Goal: Use online tool/utility: Utilize a website feature to perform a specific function

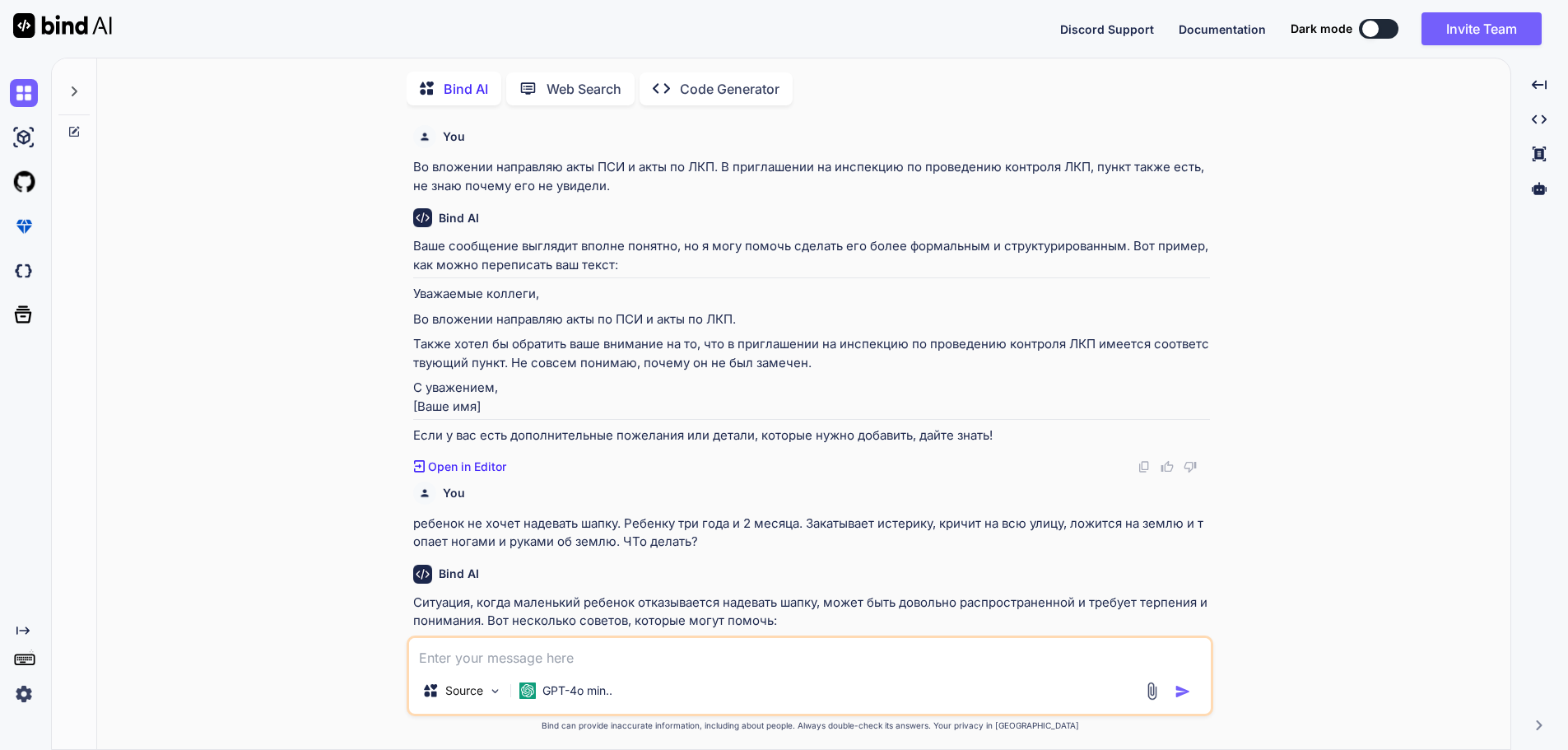
type textarea "x"
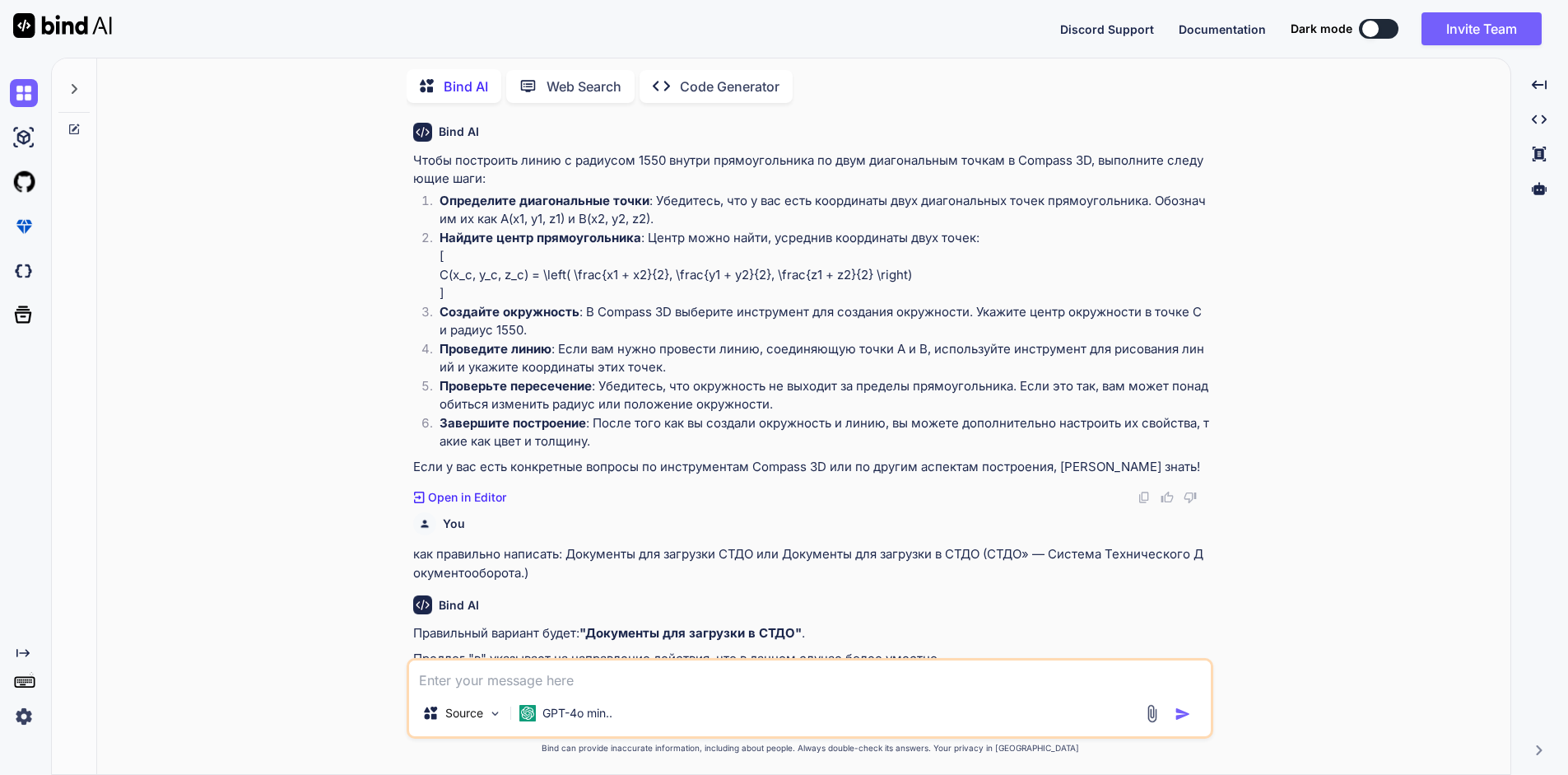
scroll to position [1458, 0]
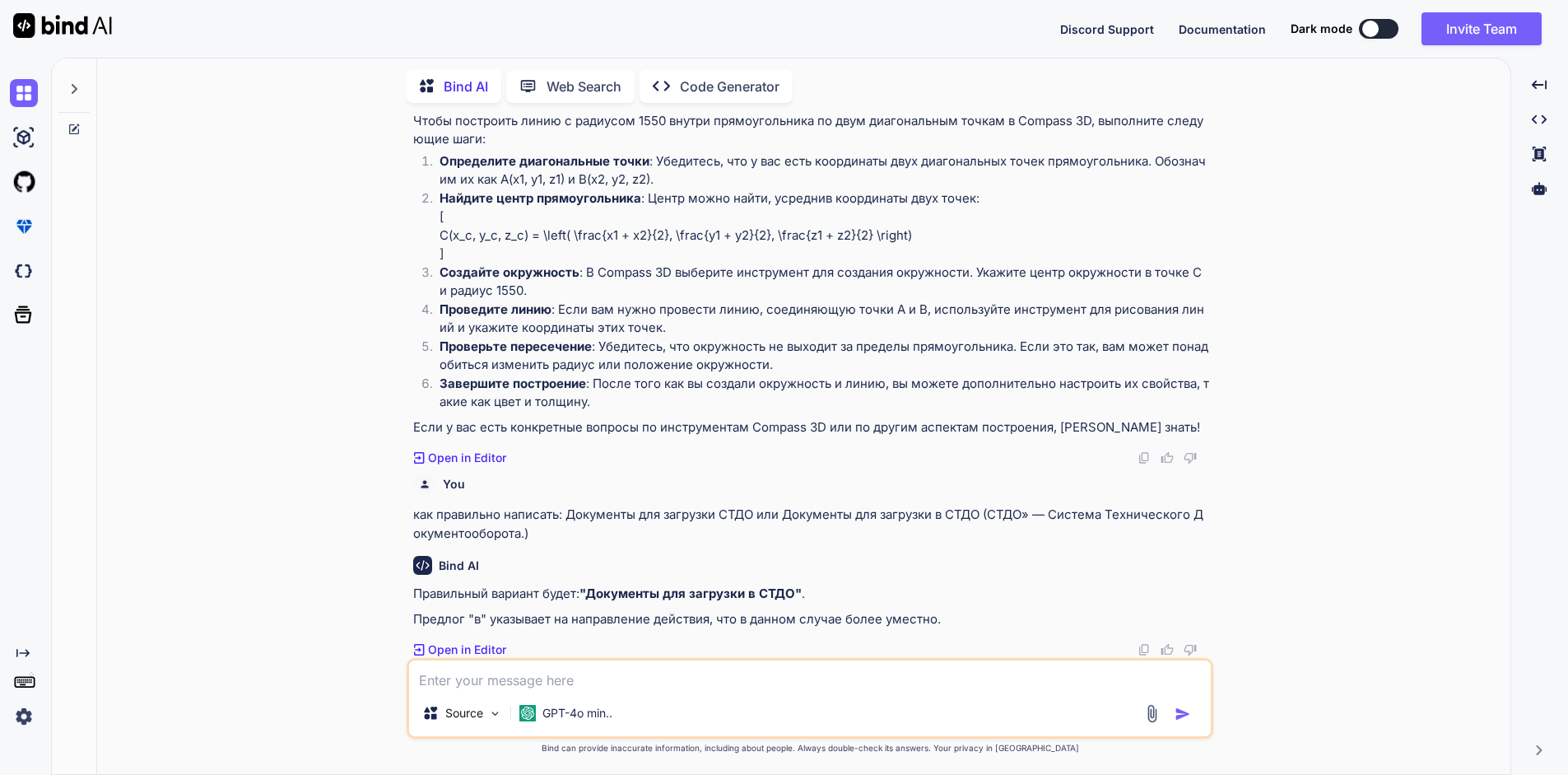
click at [634, 680] on textarea at bounding box center [810, 675] width 802 height 30
type textarea "[PERSON_NAME]"
type textarea "x"
type textarea "На"
type textarea "x"
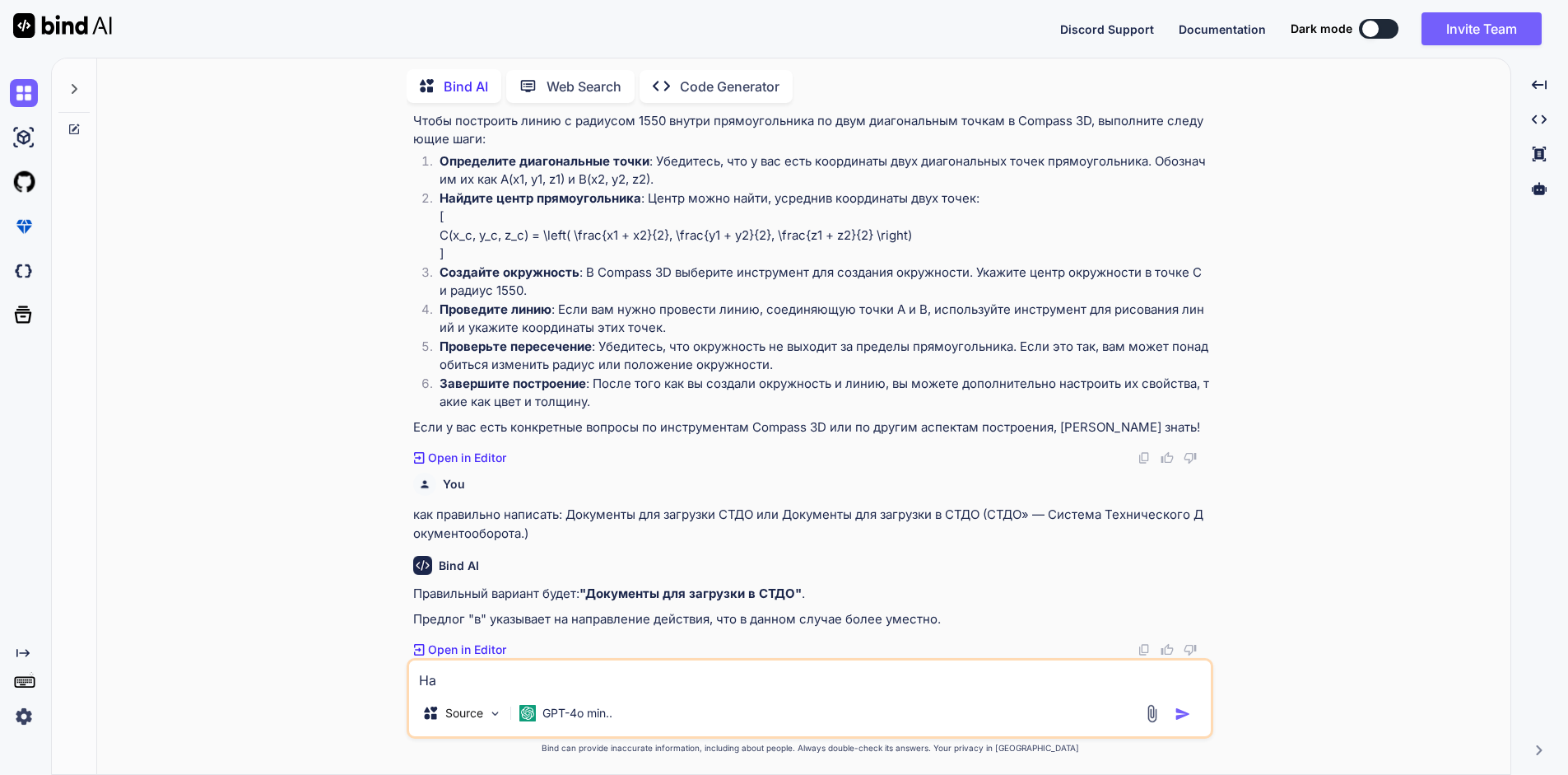
type textarea "Нап"
type textarea "x"
type textarea "Напи"
type textarea "x"
type textarea "Напишг"
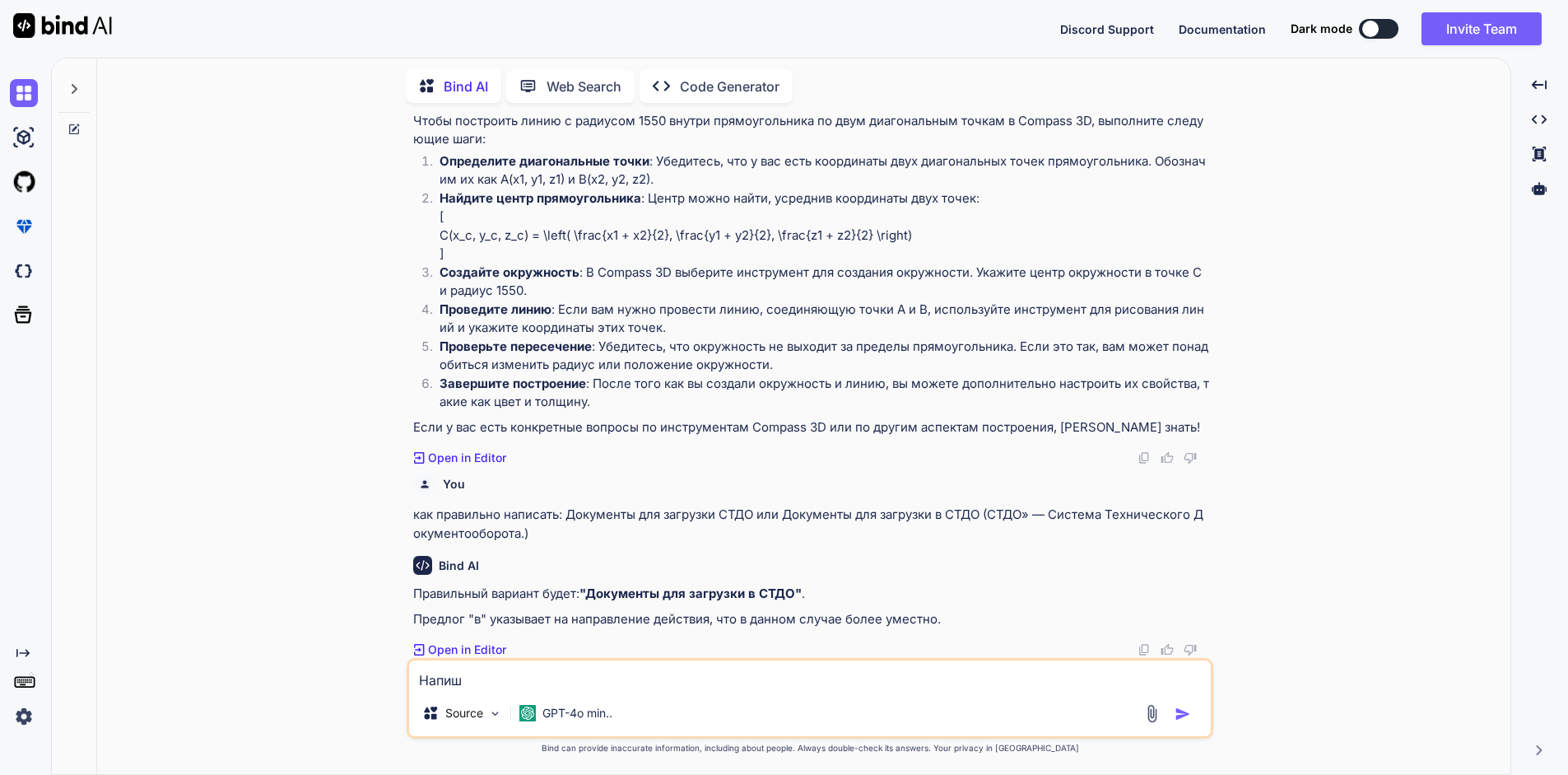
type textarea "x"
type textarea "Напишги"
type textarea "x"
type textarea "Напишг="
type textarea "x"
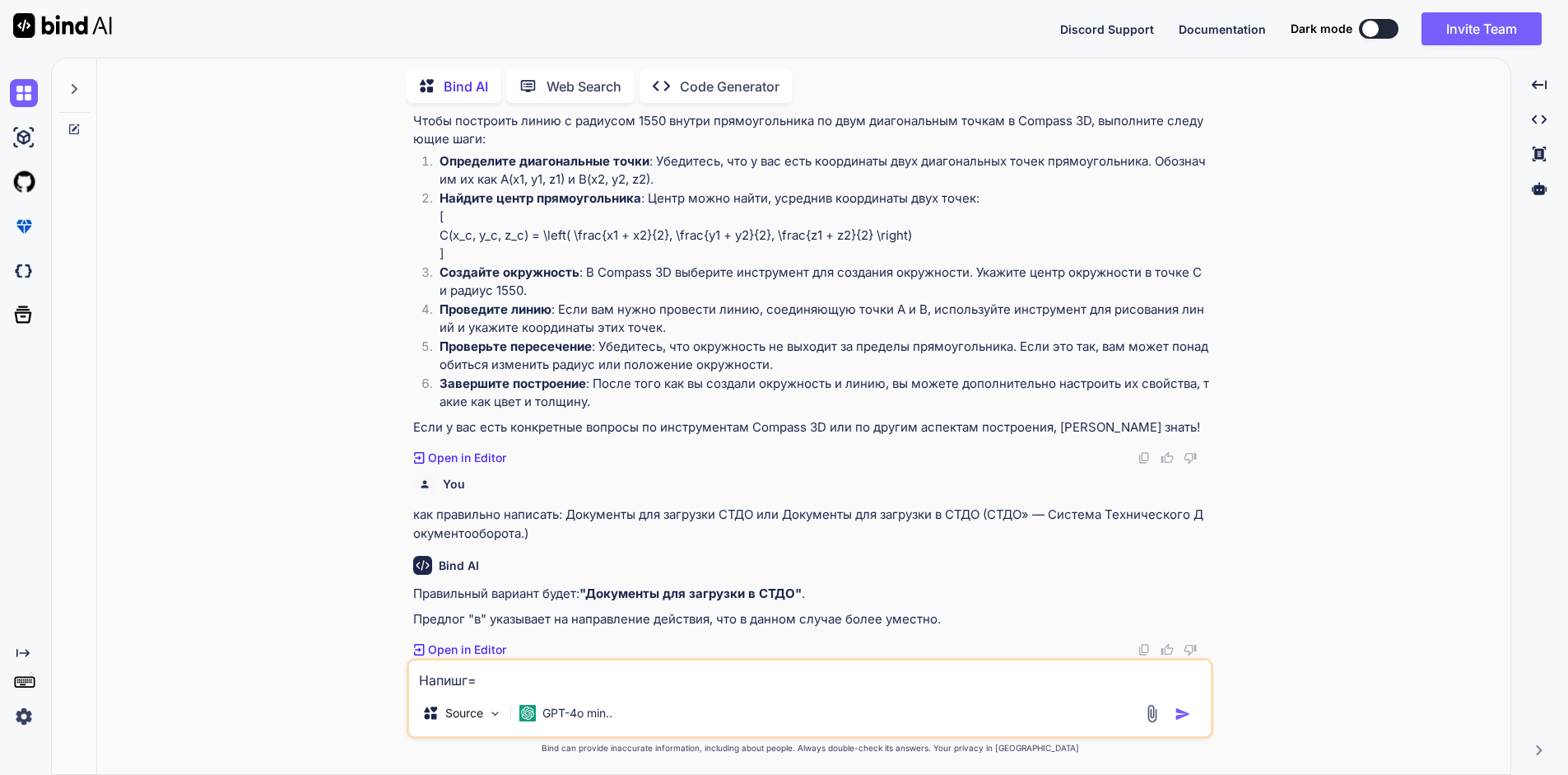
type textarea "Напишг"
type textarea "x"
type textarea "Напиш"
type textarea "x"
type textarea "Напиши"
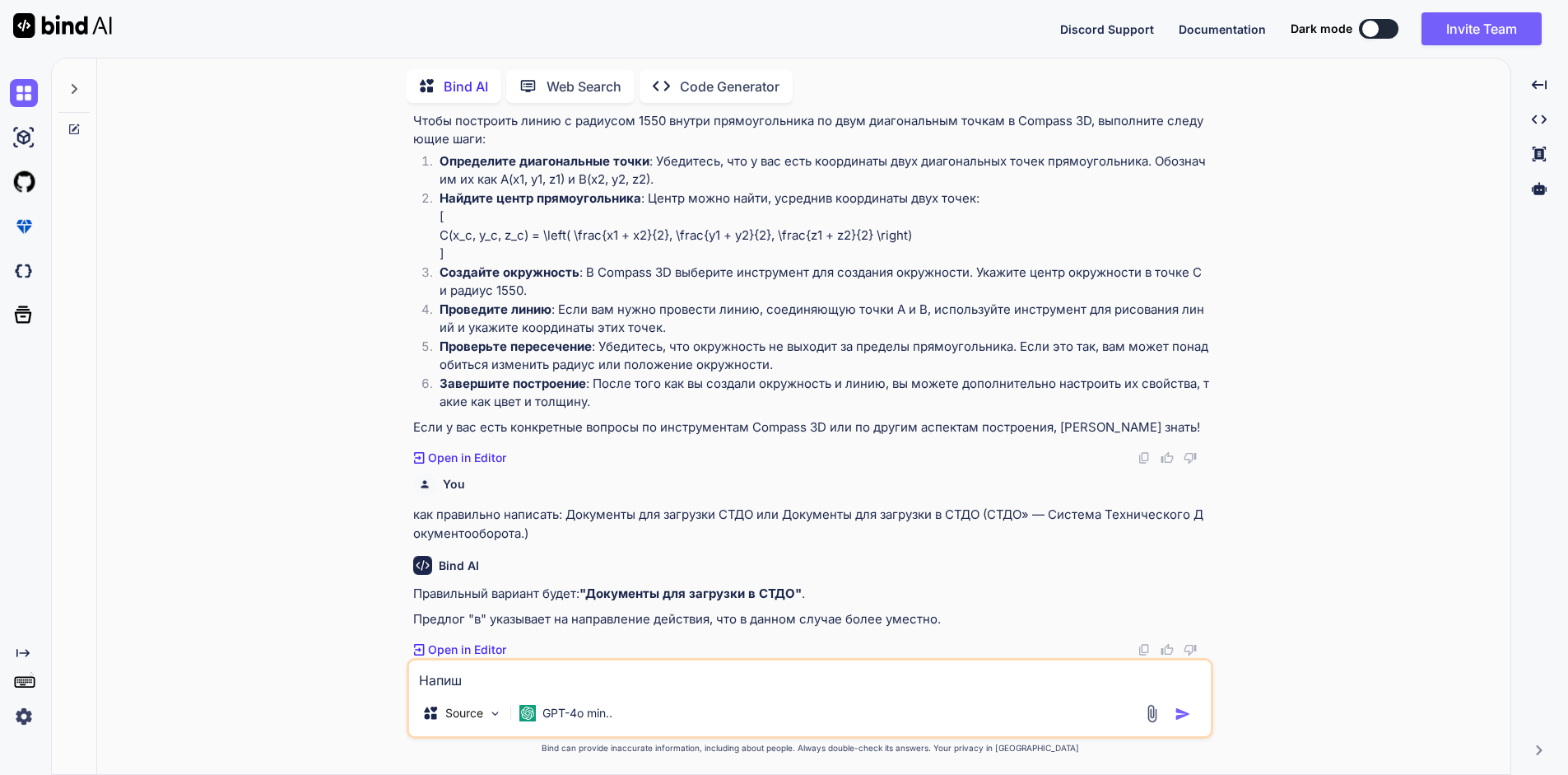
type textarea "x"
type textarea "Напиши"
type textarea "x"
type textarea "Напиши г"
type textarea "x"
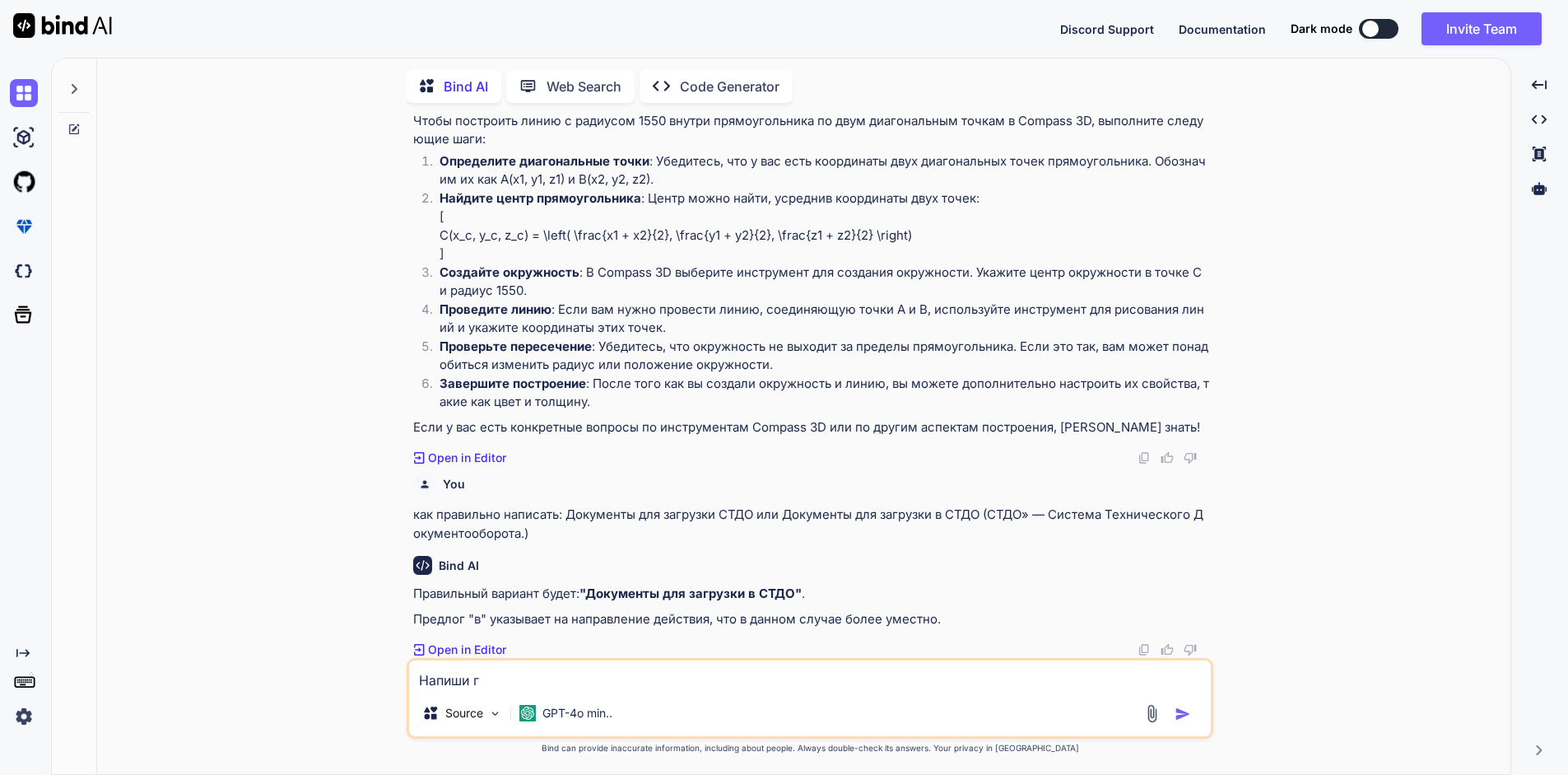
type textarea "Напиши гр"
type textarea "x"
type textarea "Напиши гра"
type textarea "x"
type textarea "Напиши грам"
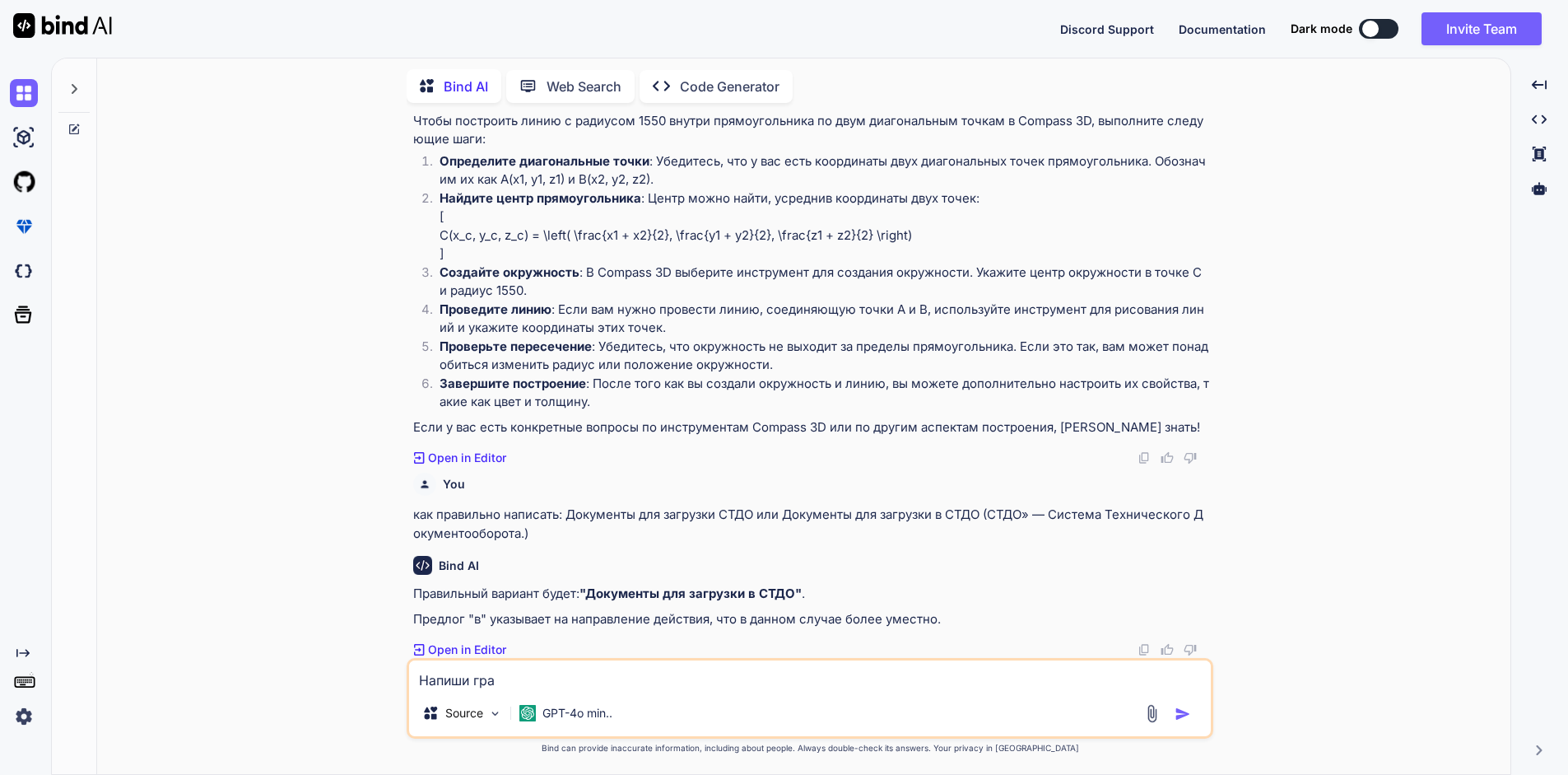
type textarea "x"
type textarea "Напиши грамм"
type textarea "x"
type textarea "Напиши граммо"
type textarea "x"
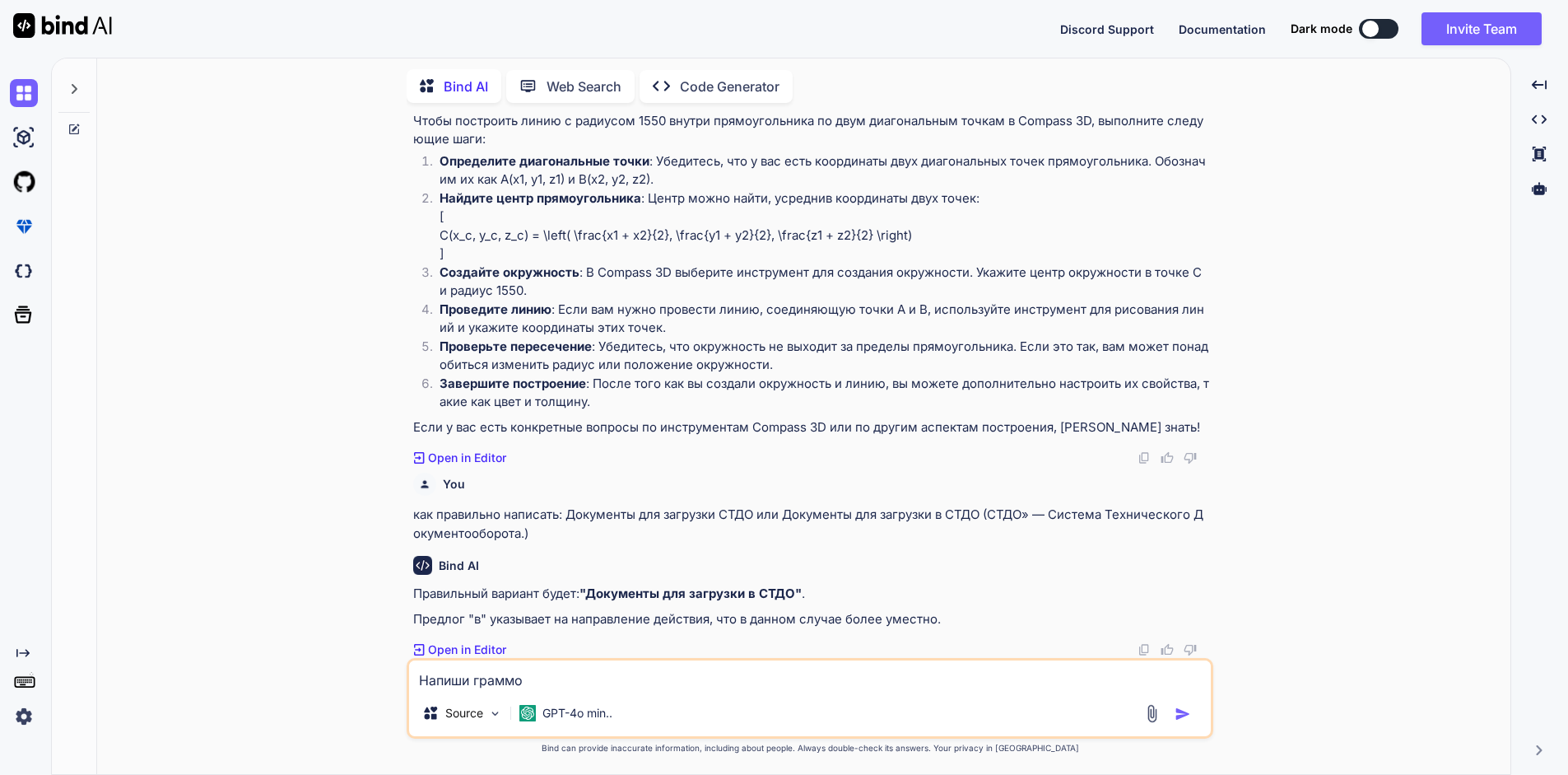
type textarea "Напиши граммот"
type textarea "x"
type textarea "Напиши граммотн"
type textarea "x"
type textarea "Напиши граммотно"
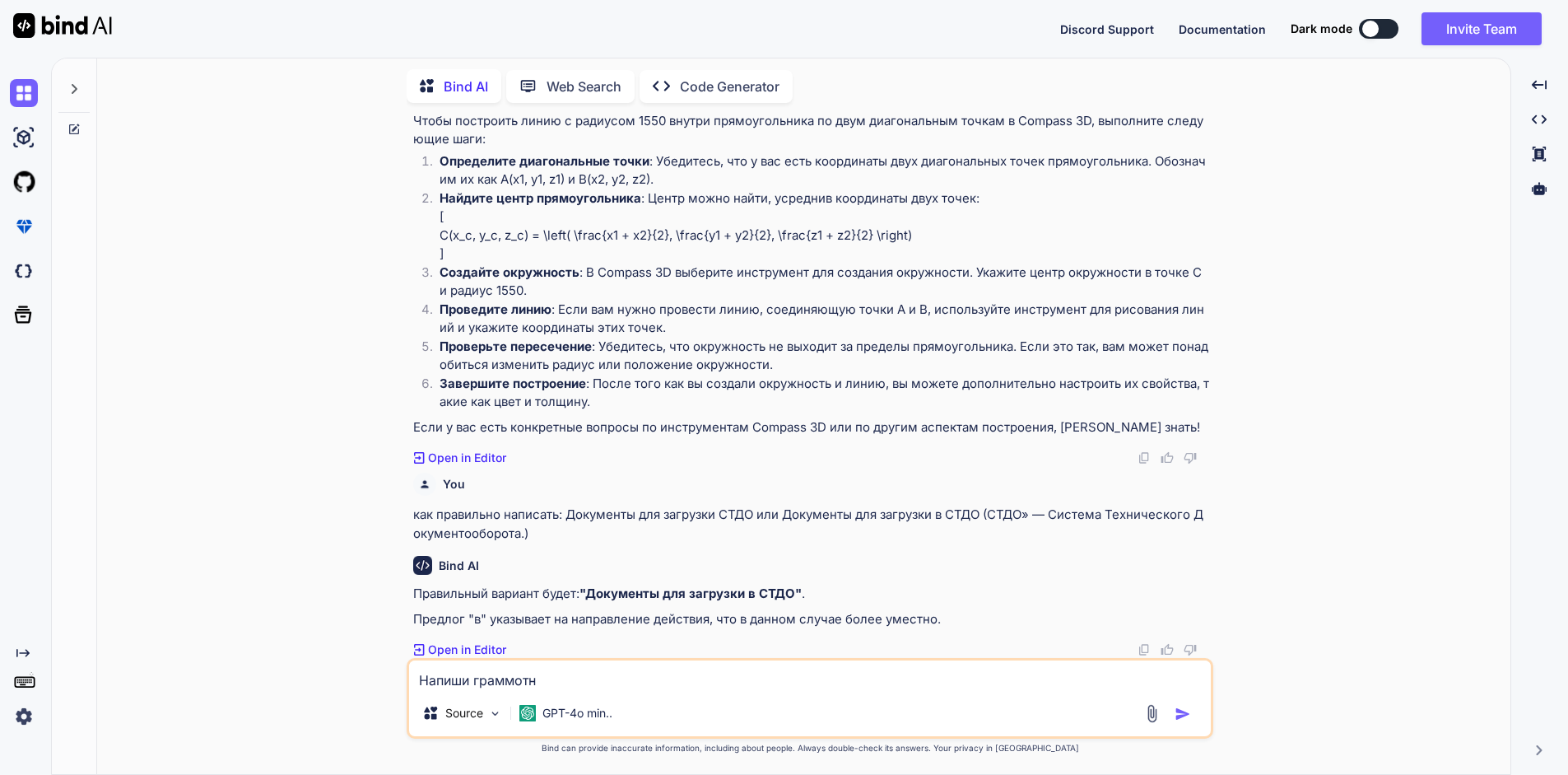
type textarea "x"
type textarea "Напиши граммотно:"
type textarea "x"
type textarea "Напиши граммотно:"
type textarea "x"
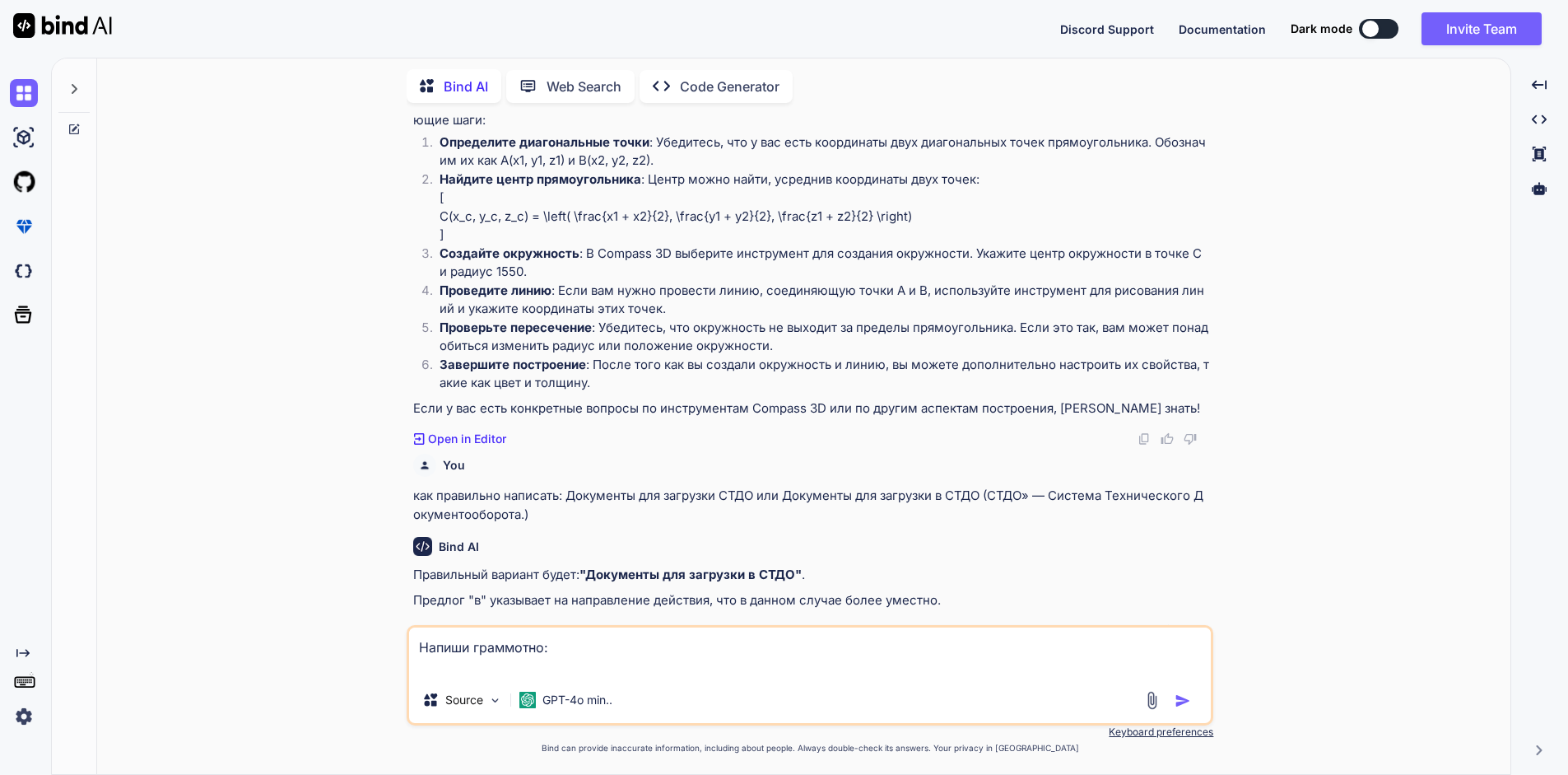
click at [578, 660] on textarea "Напиши граммотно:" at bounding box center [810, 652] width 802 height 49
click at [576, 652] on textarea "Напиши граммотно:" at bounding box center [810, 652] width 802 height 49
type textarea "Напиши граммотно: д"
type textarea "x"
type textarea "Напиши граммотно: до"
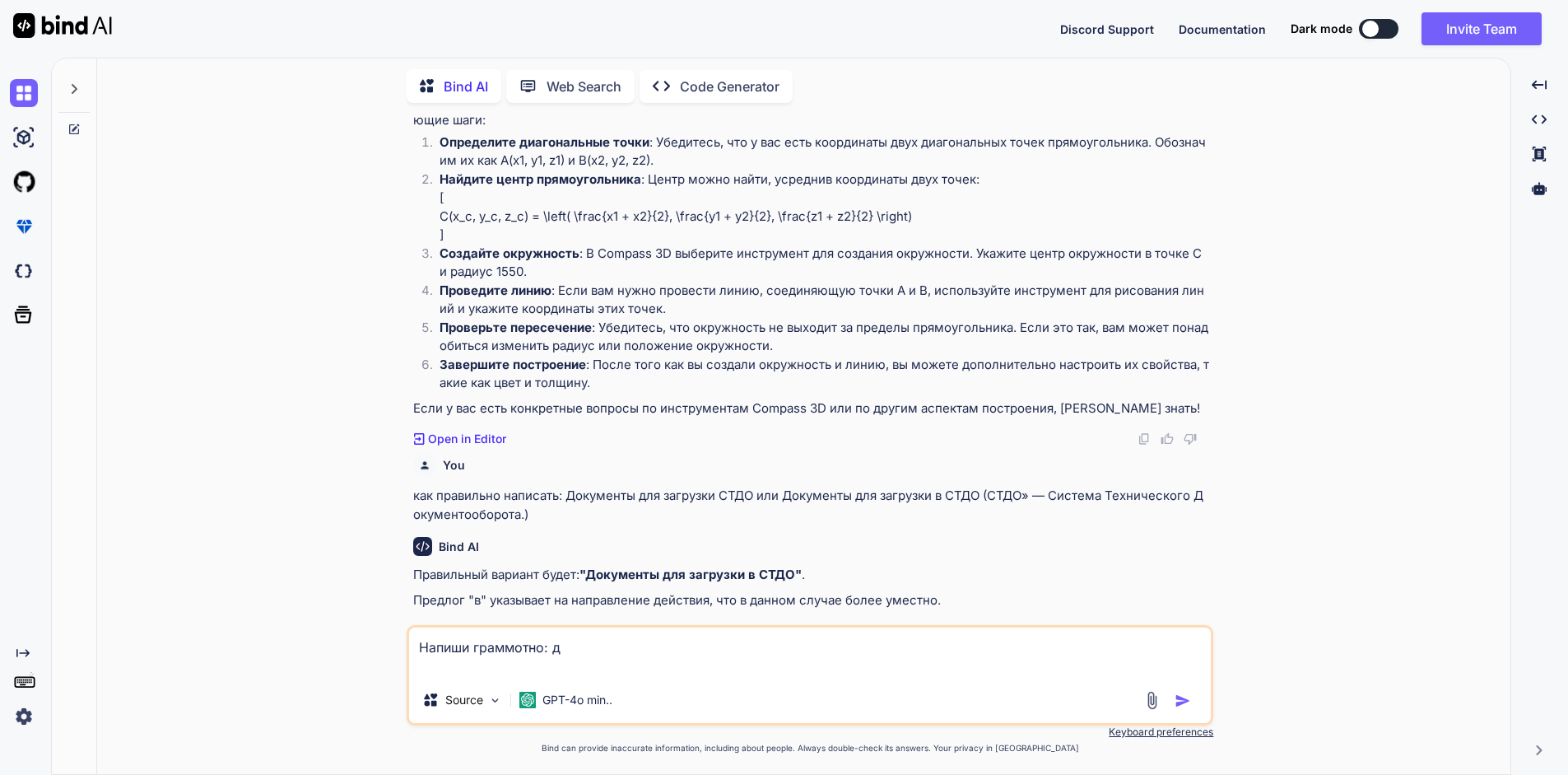
type textarea "x"
type textarea "Напиши граммотно: доб"
type textarea "x"
type textarea "Напиши граммотно: добр"
type textarea "x"
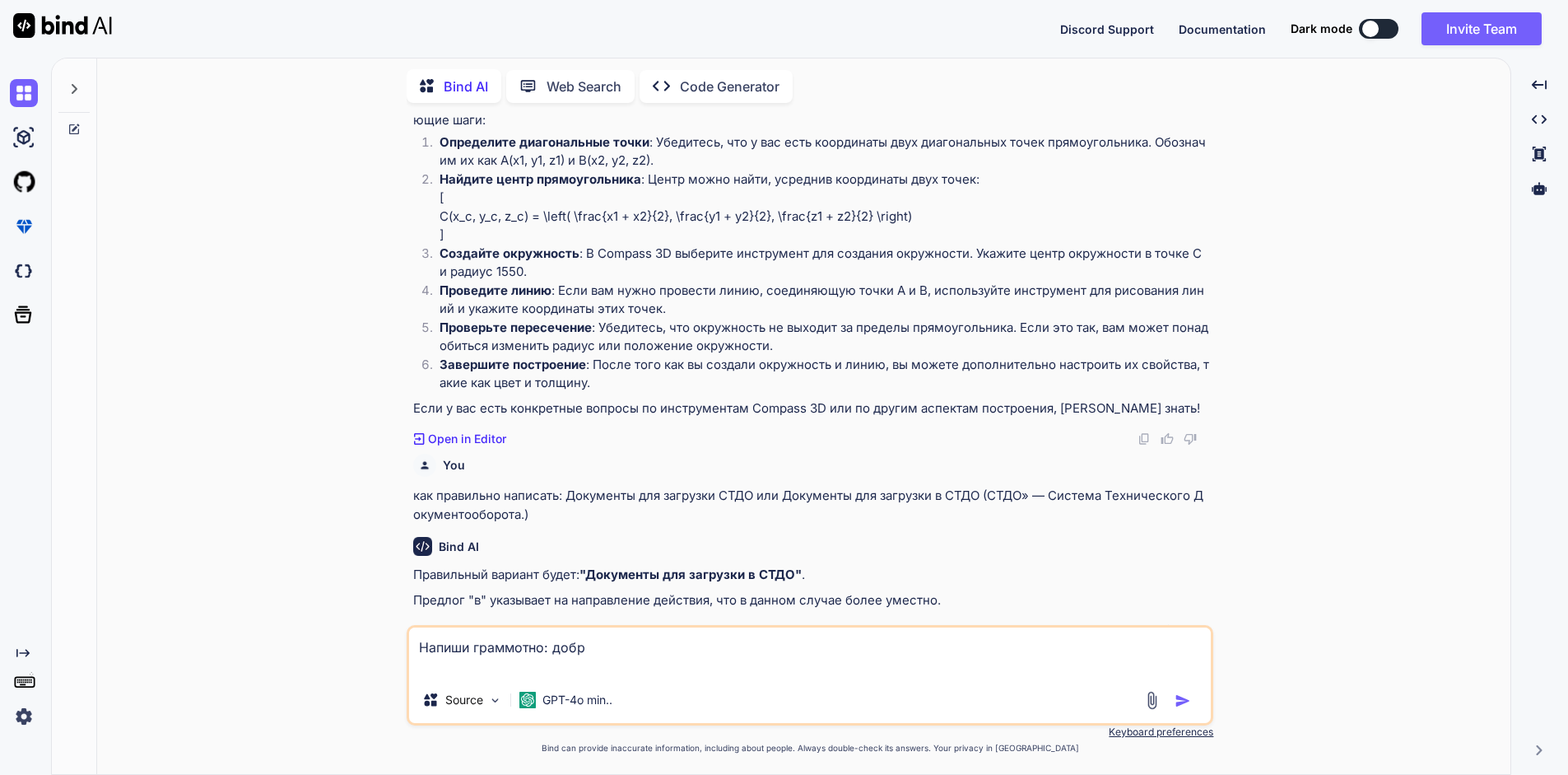
type textarea "Напиши граммотно: добро"
type textarea "x"
type textarea "Напиши граммотно: доброе"
type textarea "x"
type textarea "Напиши граммотно: доброе"
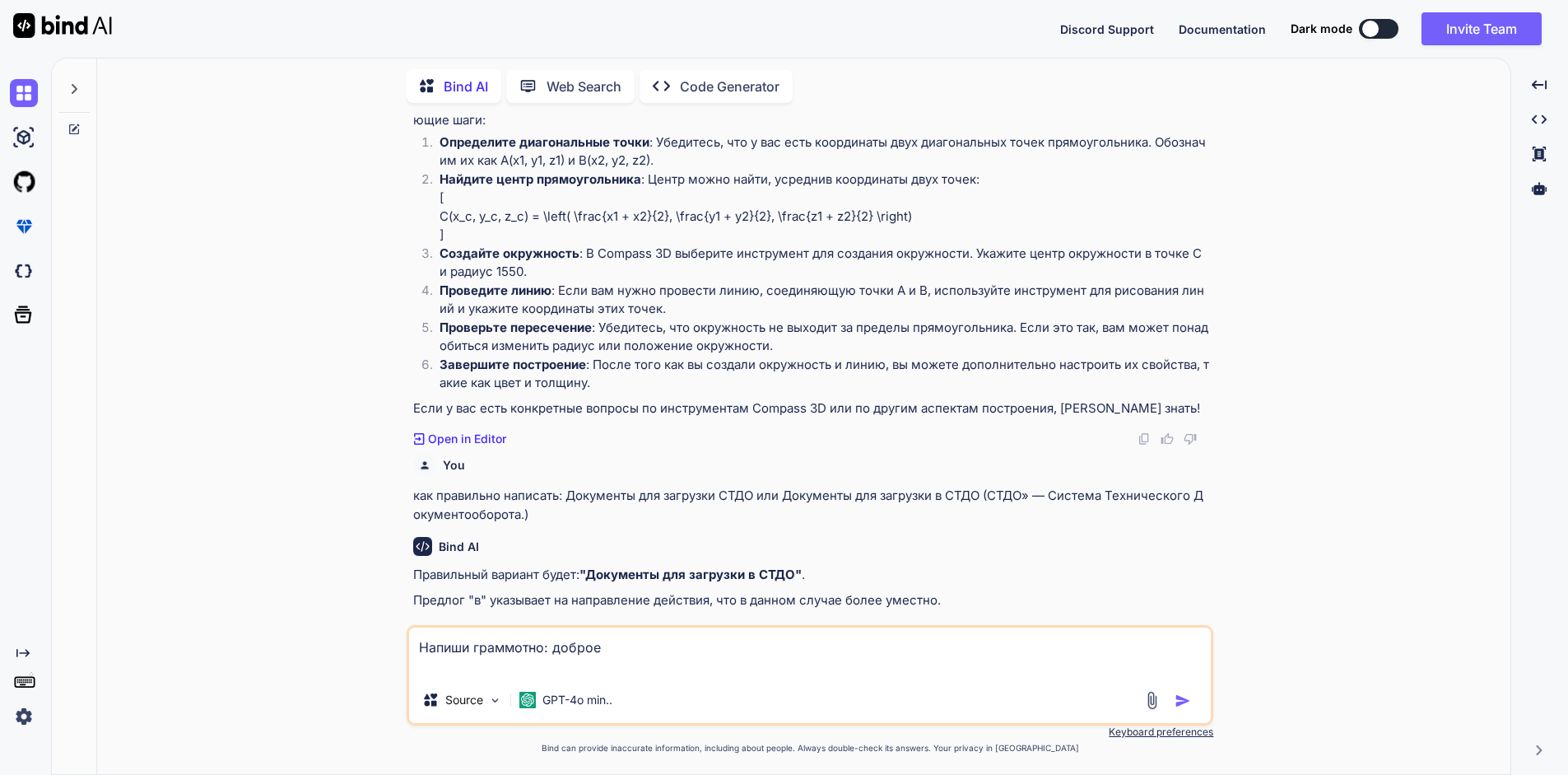
type textarea "x"
type textarea "Напиши граммотно: доброе у"
type textarea "x"
type textarea "Напиши граммотно: доброе ут"
type textarea "x"
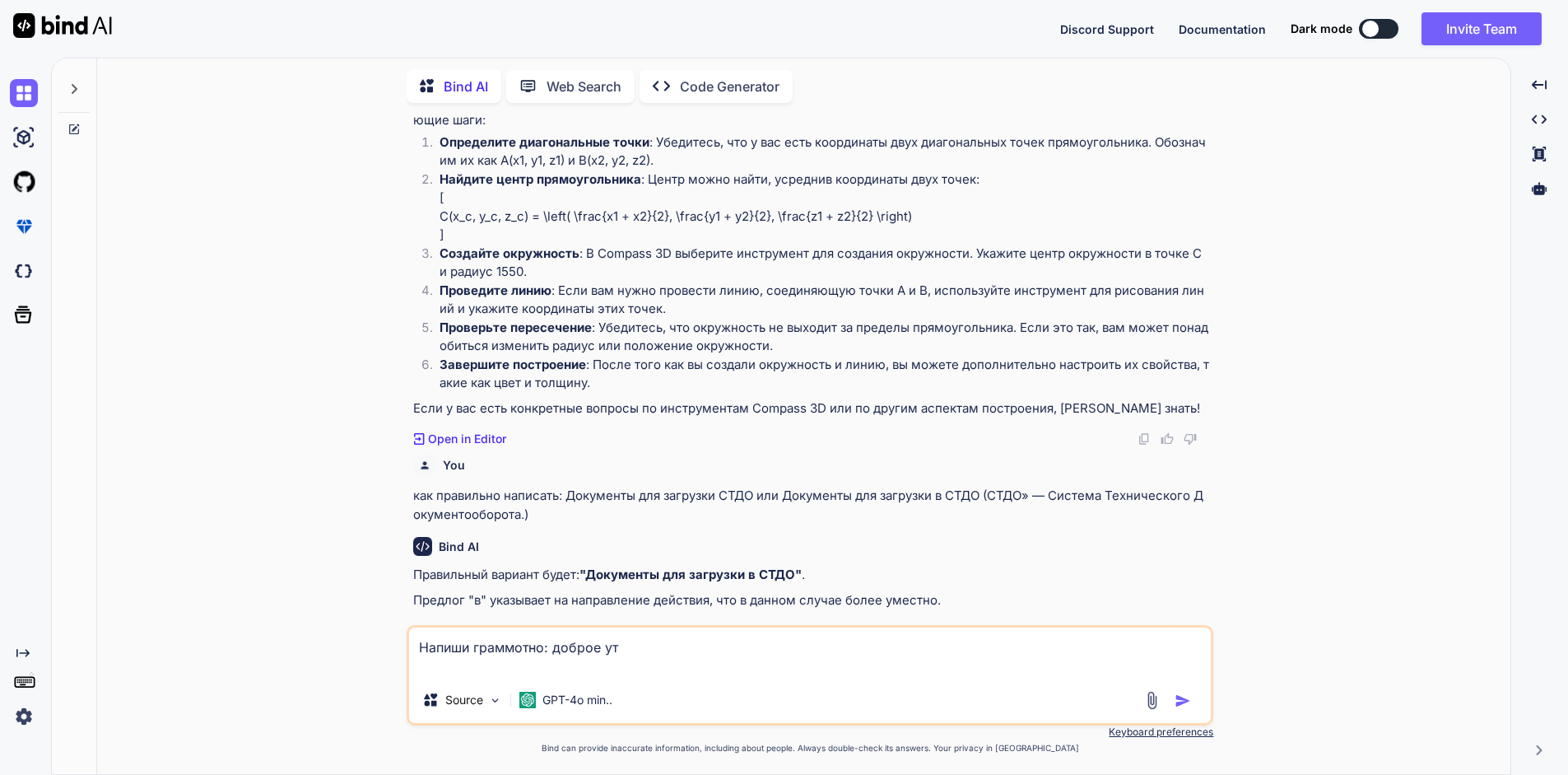
type textarea "Напиши граммотно: доброе утр"
type textarea "x"
type textarea "Напиши граммотно: доброе утро"
type textarea "x"
type textarea "Напиши граммотно: доброе утро!"
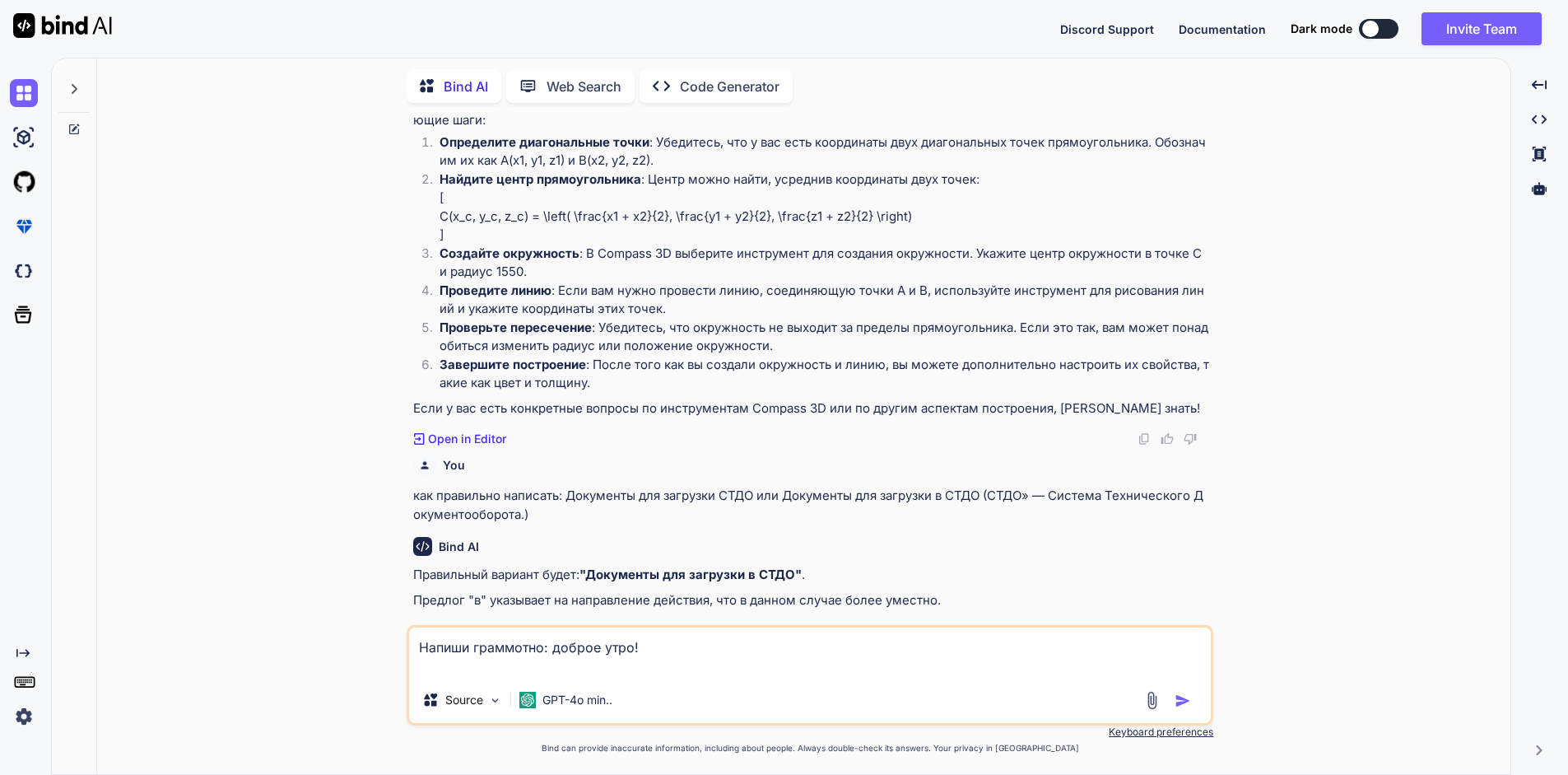
type textarea "x"
type textarea "Напиши граммотно: доброе утро!"
type textarea "x"
type textarea "Напиши граммотно: доброе утро!"
type textarea "x"
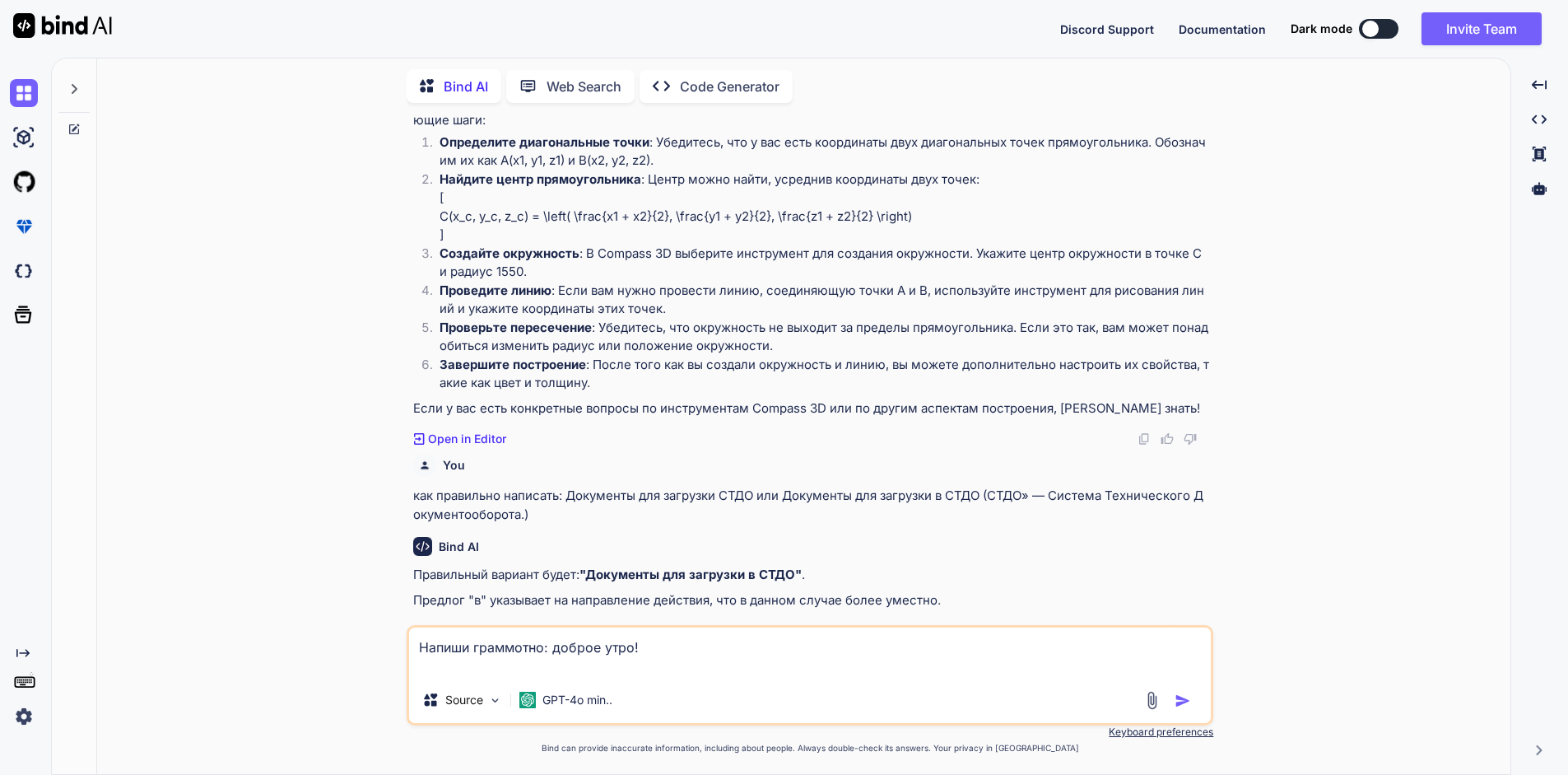
type textarea "Напиши граммотно: доброе утро! М"
type textarea "x"
type textarea "Напиши граммотно: доброе утро! Ме"
type textarea "x"
type textarea "Напиши граммотно: доброе утро! Мен"
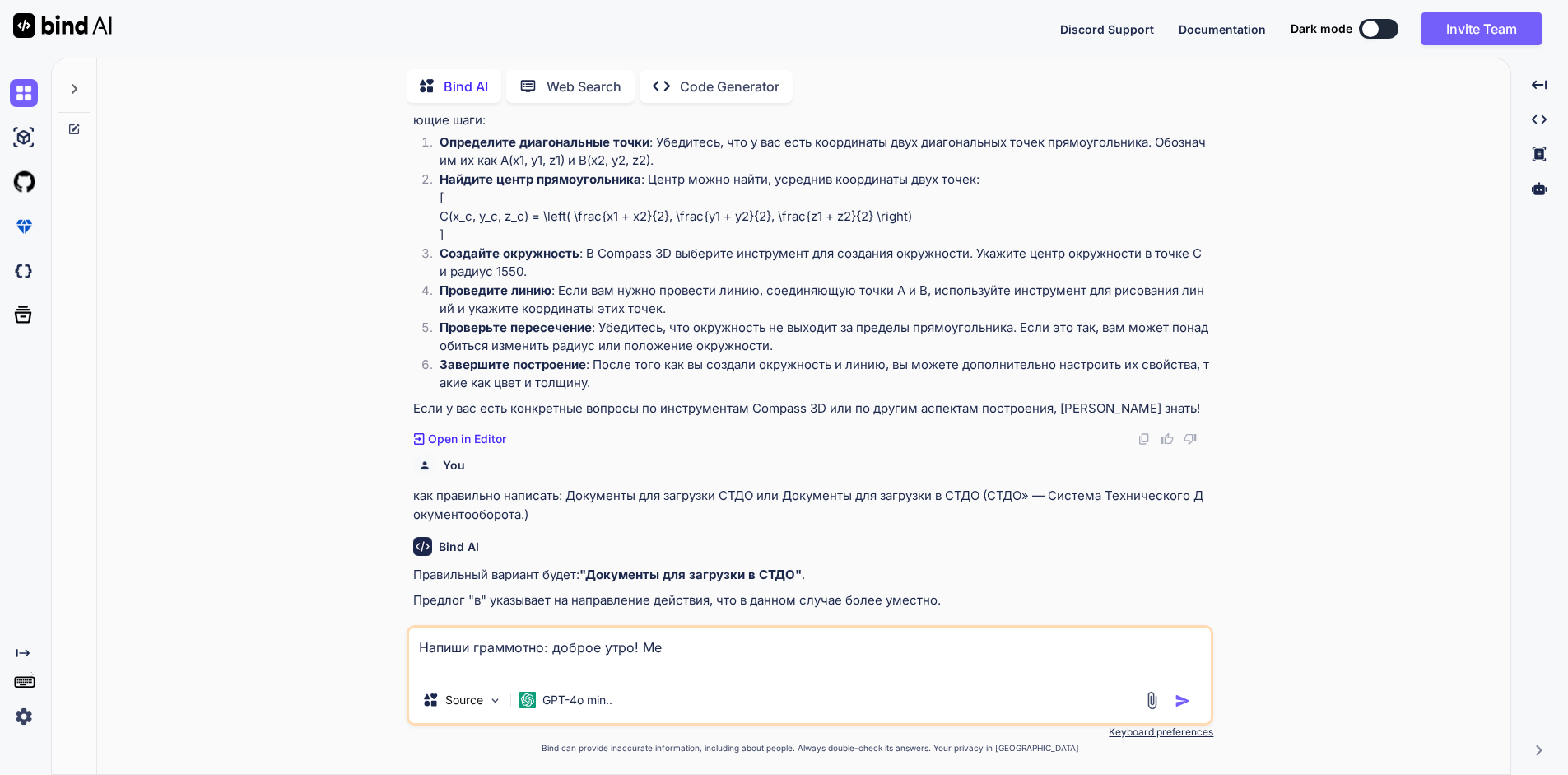
type textarea "x"
type textarea "Напиши граммотно: доброе утро! Меня"
type textarea "x"
type textarea "Напиши граммотно: доброе утро! Меня"
type textarea "x"
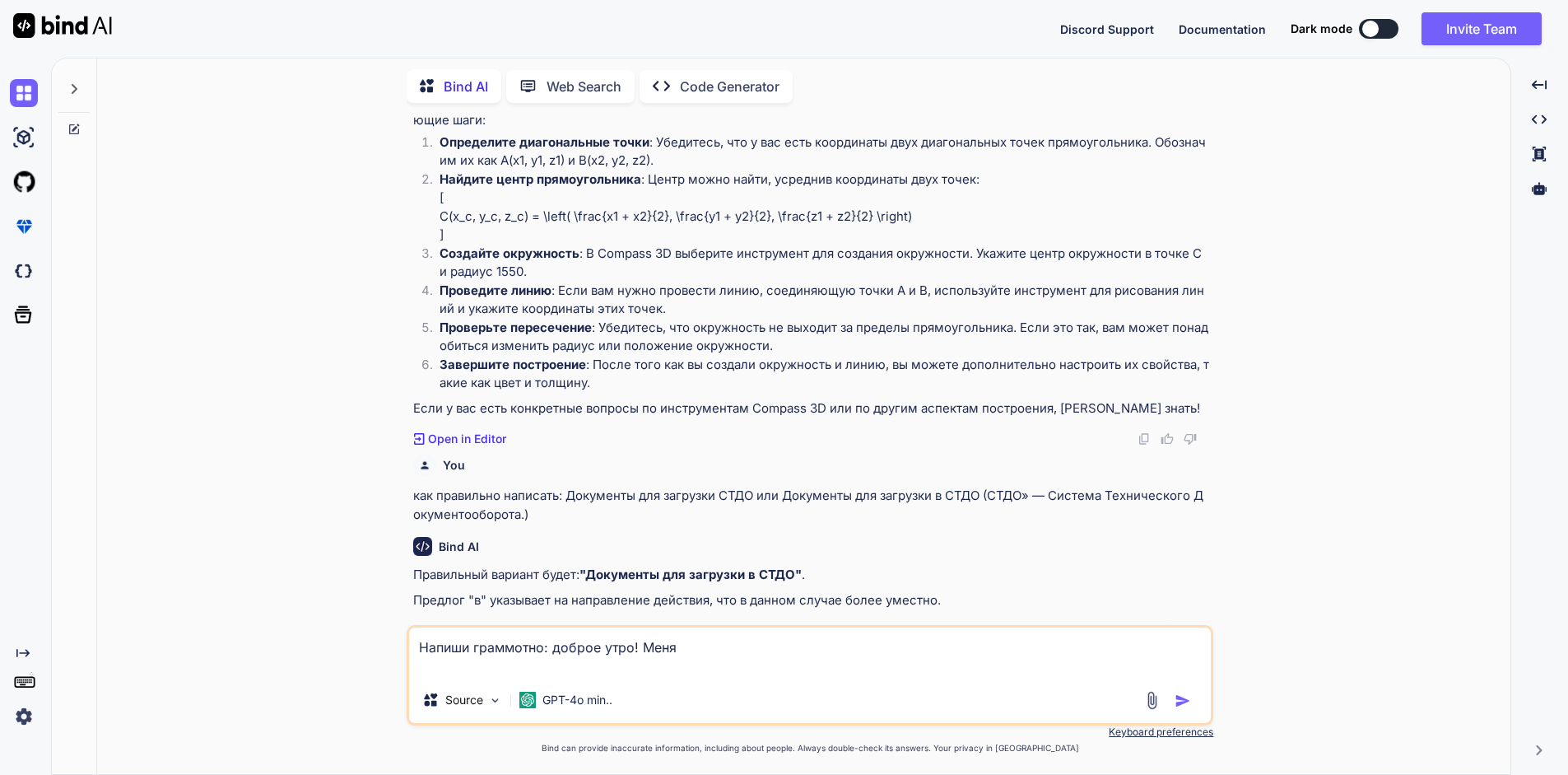
type textarea "Напиши граммотно: доброе утро! Меня з"
type textarea "x"
type textarea "Напиши граммотно: доброе утро! Меня зо"
type textarea "x"
type textarea "Напиши граммотно: доброе утро! Меня зов"
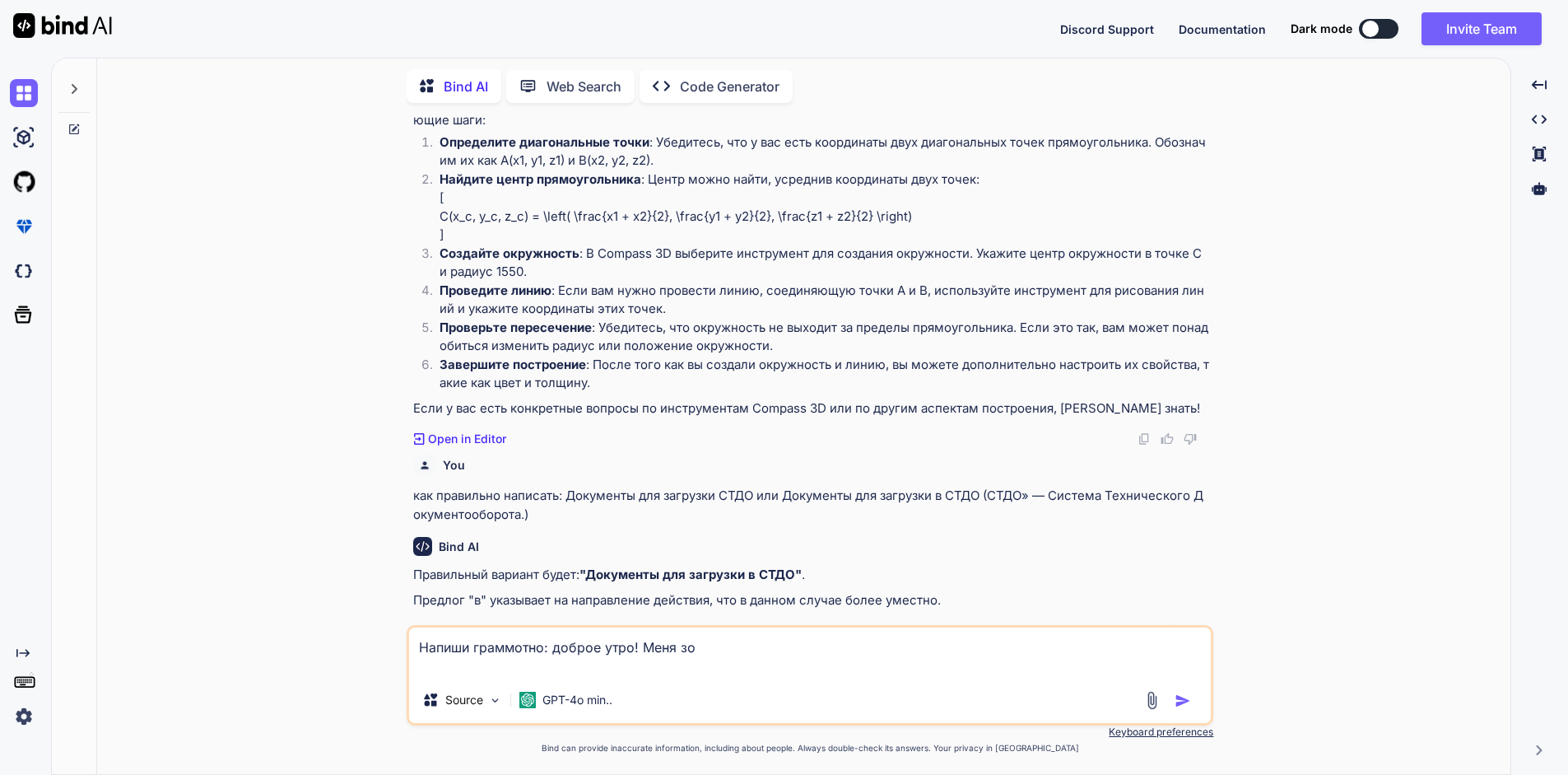
type textarea "x"
type textarea "Напиши граммотно: доброе утро! Меня зову"
type textarea "x"
type textarea "Напиши граммотно: доброе утро! Меня зовут"
type textarea "x"
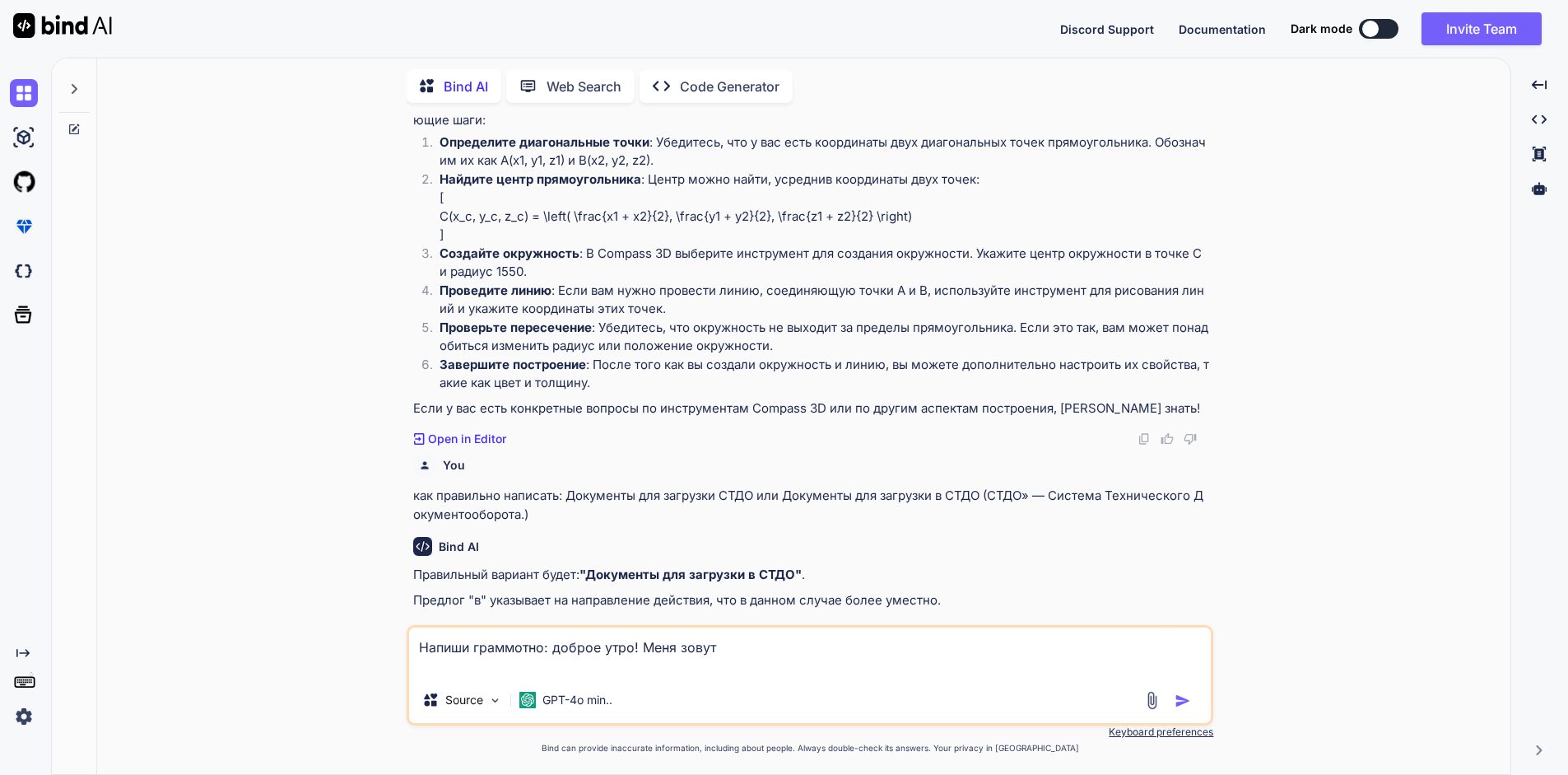
type textarea "Напиши граммотно: доброе утро! Меня зовут"
type textarea "x"
type textarea "Напиши граммотно: доброе утро! Меня зовут а"
type textarea "x"
type textarea "Напиши граммотно: доброе утро! Меня зовут ал"
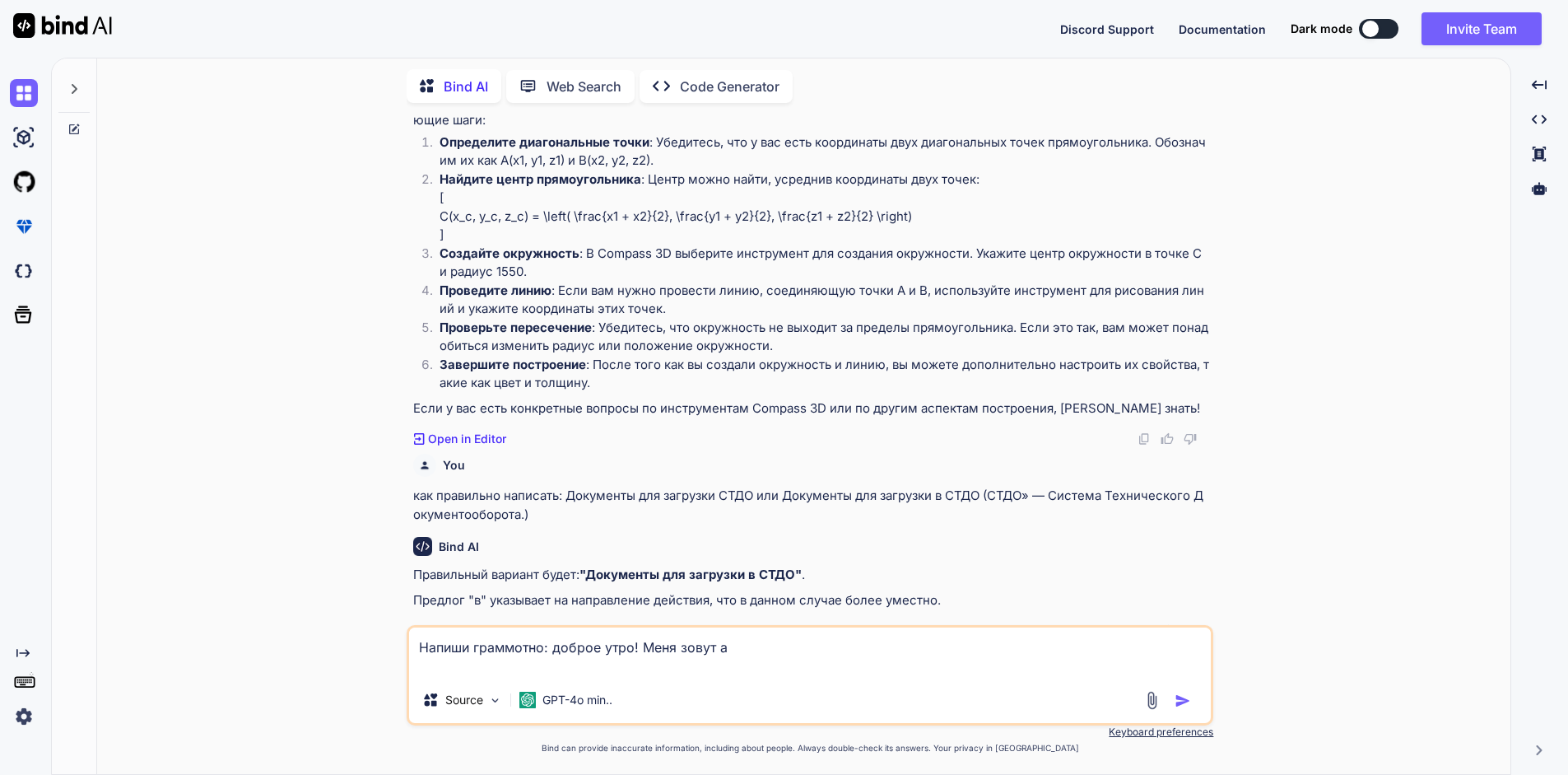
type textarea "x"
type textarea "Напиши граммотно: доброе утро! Меня зовут але"
type textarea "x"
type textarea "Напиши граммотно: доброе утро! Меня зовут [PERSON_NAME]"
type textarea "x"
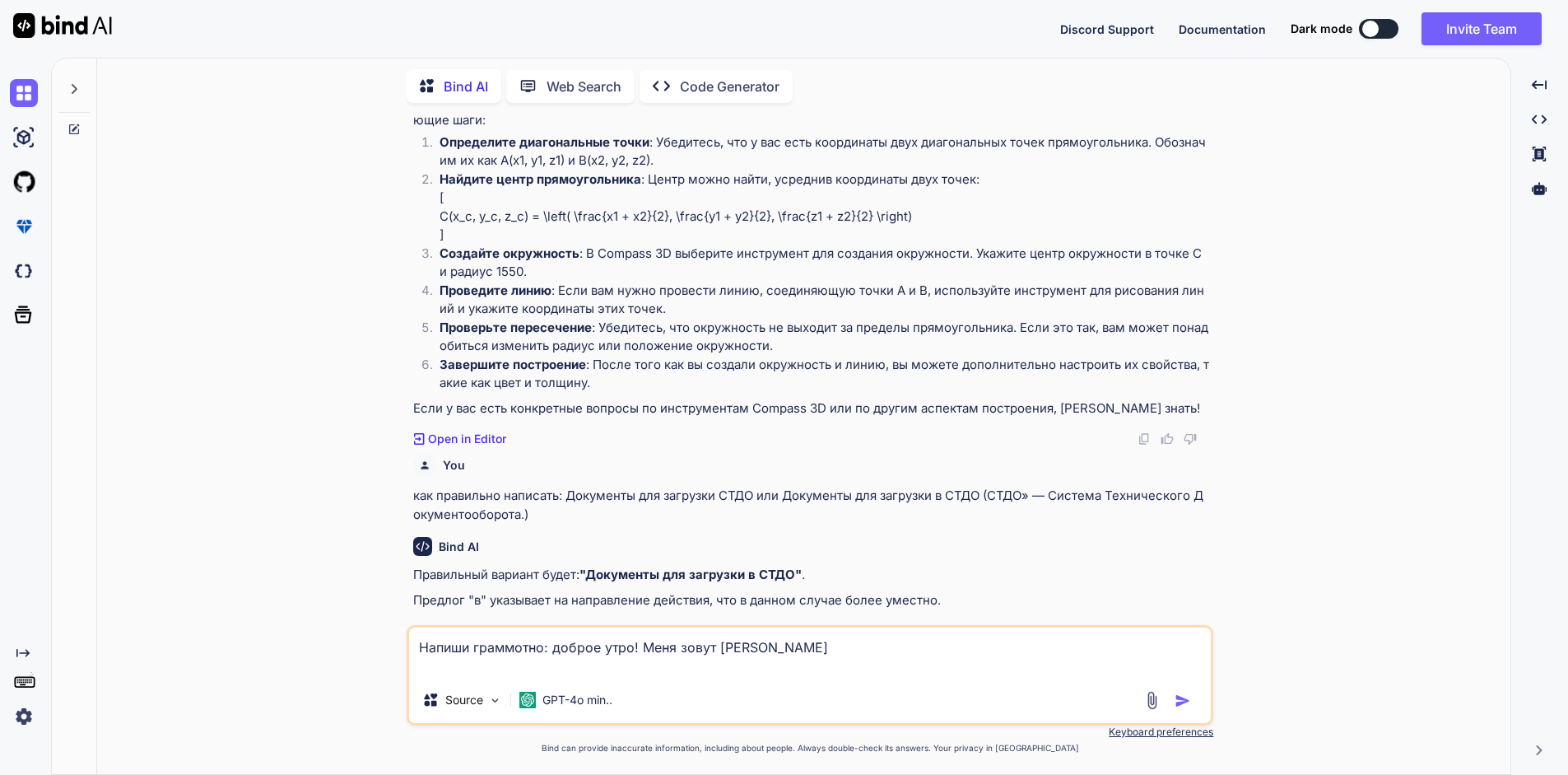
type textarea "Напиши граммотно: доброе утро! Меня зовут [PERSON_NAME]"
type textarea "x"
type textarea "Напиши граммотно: доброе утро! Меня зовут алекса"
type textarea "x"
type textarea "Напиши граммотно: доброе утро! Меня зовут [PERSON_NAME]"
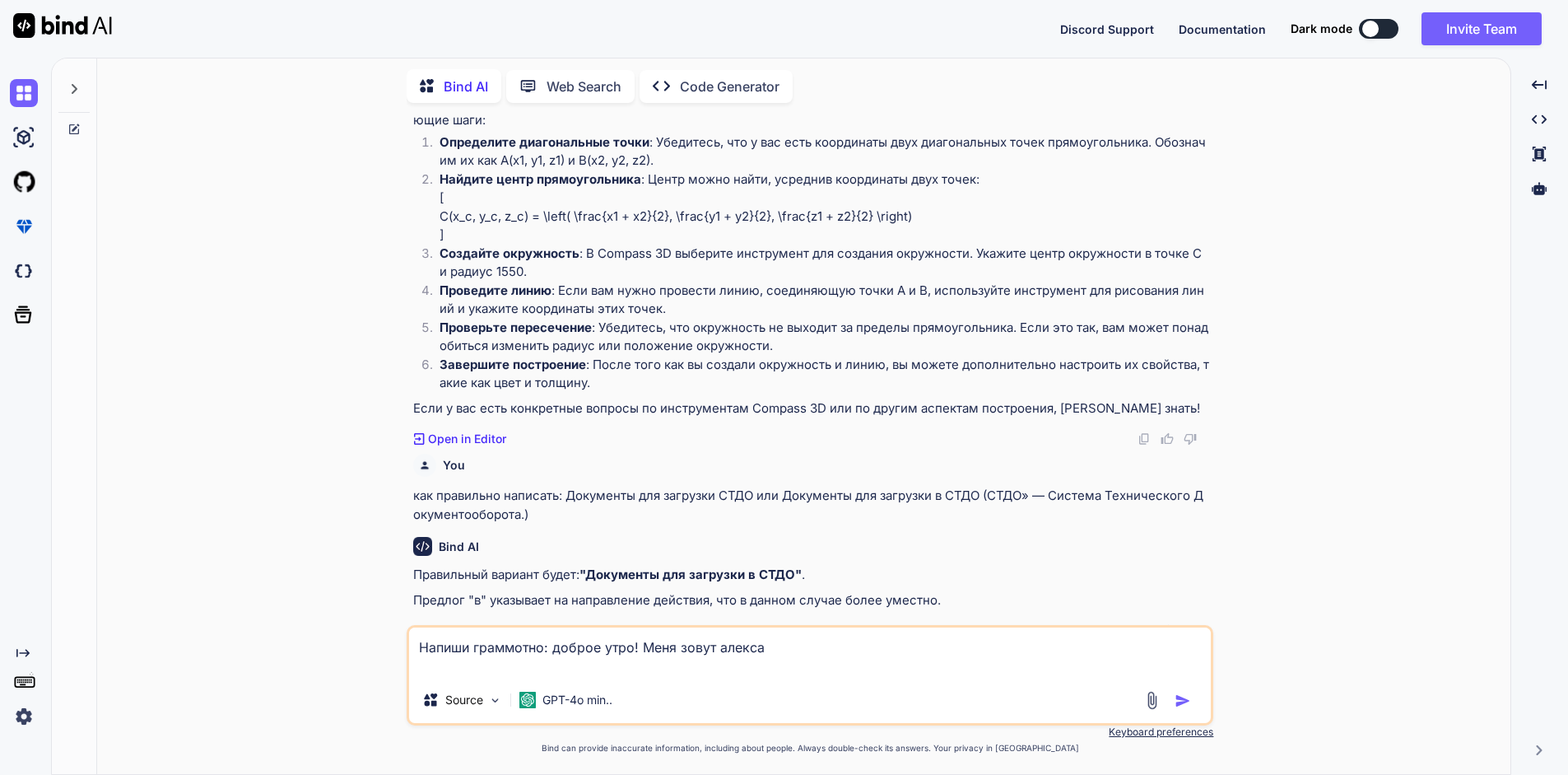
type textarea "x"
type textarea "Напиши граммотно: доброе утро! Меня зовут [PERSON_NAME]"
type textarea "x"
type textarea "Напиши граммотно: доброе утро! Меня зовут [PERSON_NAME]"
type textarea "x"
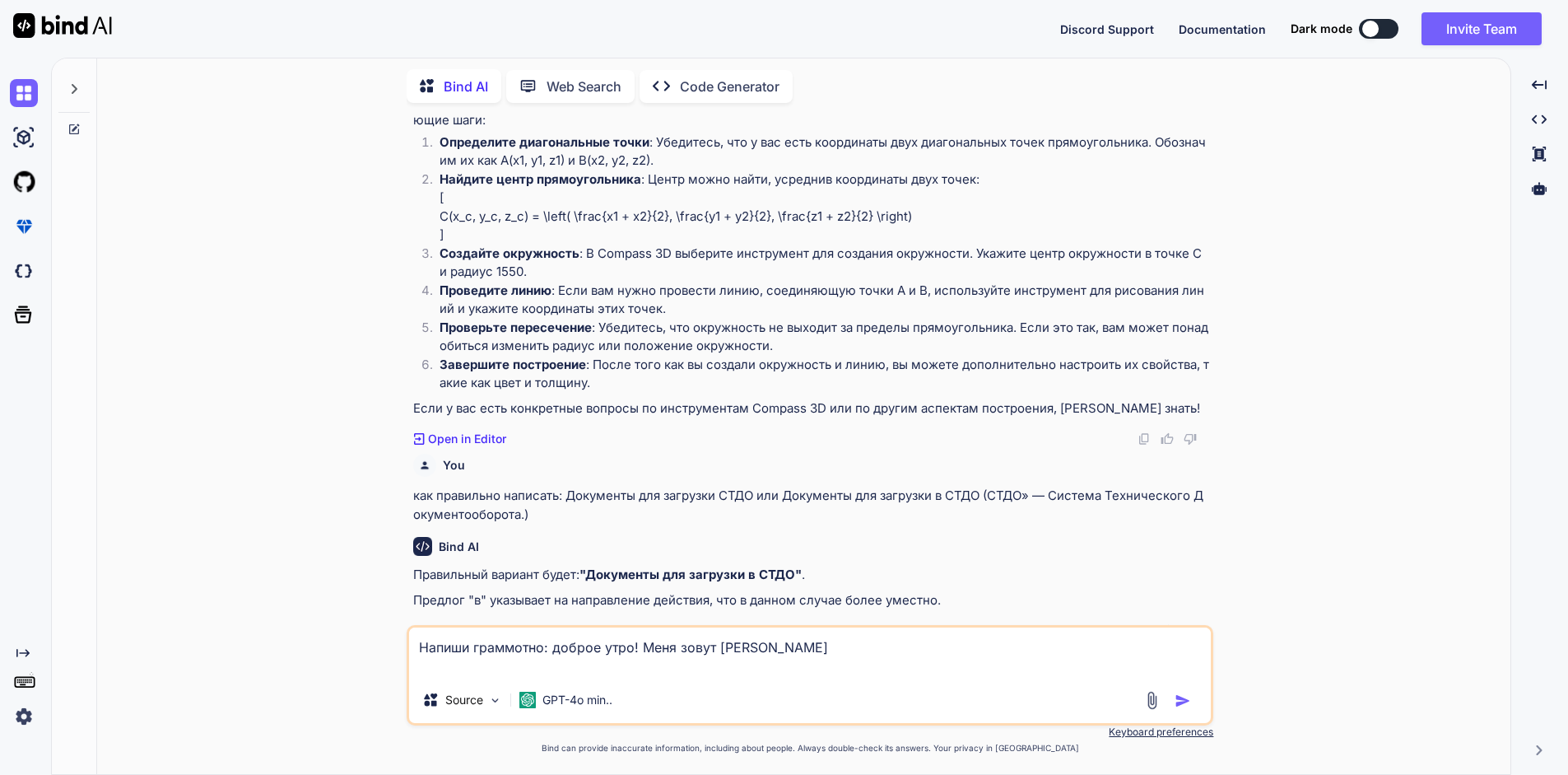
type textarea "Напиши граммотно: доброе утро! Меня зовут [PERSON_NAME]"
type textarea "x"
type textarea "Напиши граммотно: доброе утро! Меня зовут [PERSON_NAME] и"
type textarea "x"
type textarea "Напиши граммотно: доброе утро! Меня зовут [PERSON_NAME] и"
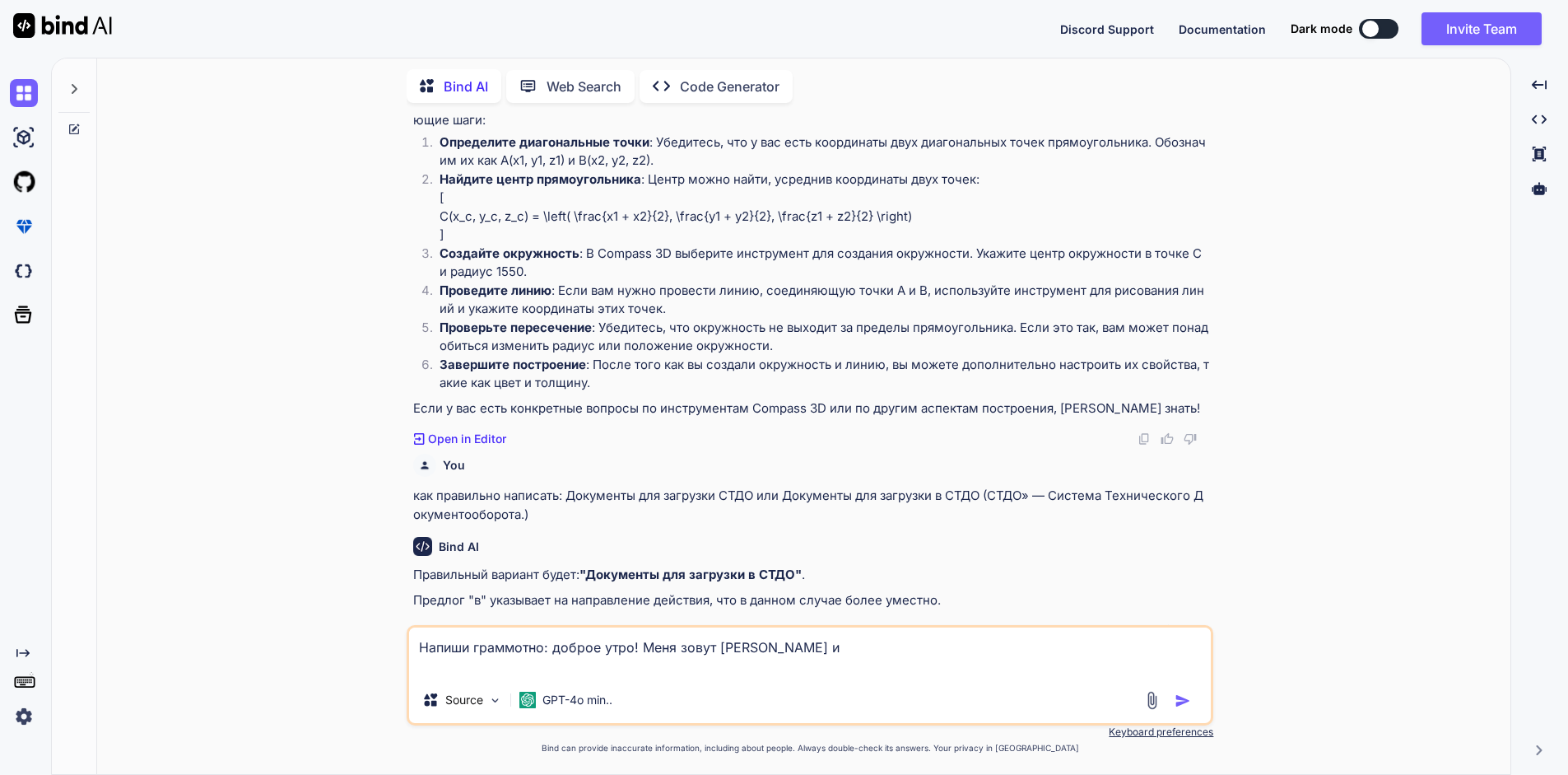
type textarea "x"
type textarea "Напиши граммотно: доброе утро! Меня зовут [PERSON_NAME] и я"
type textarea "x"
type textarea "Напиши граммотно: доброе утро! Меня зовут [PERSON_NAME] и я"
type textarea "x"
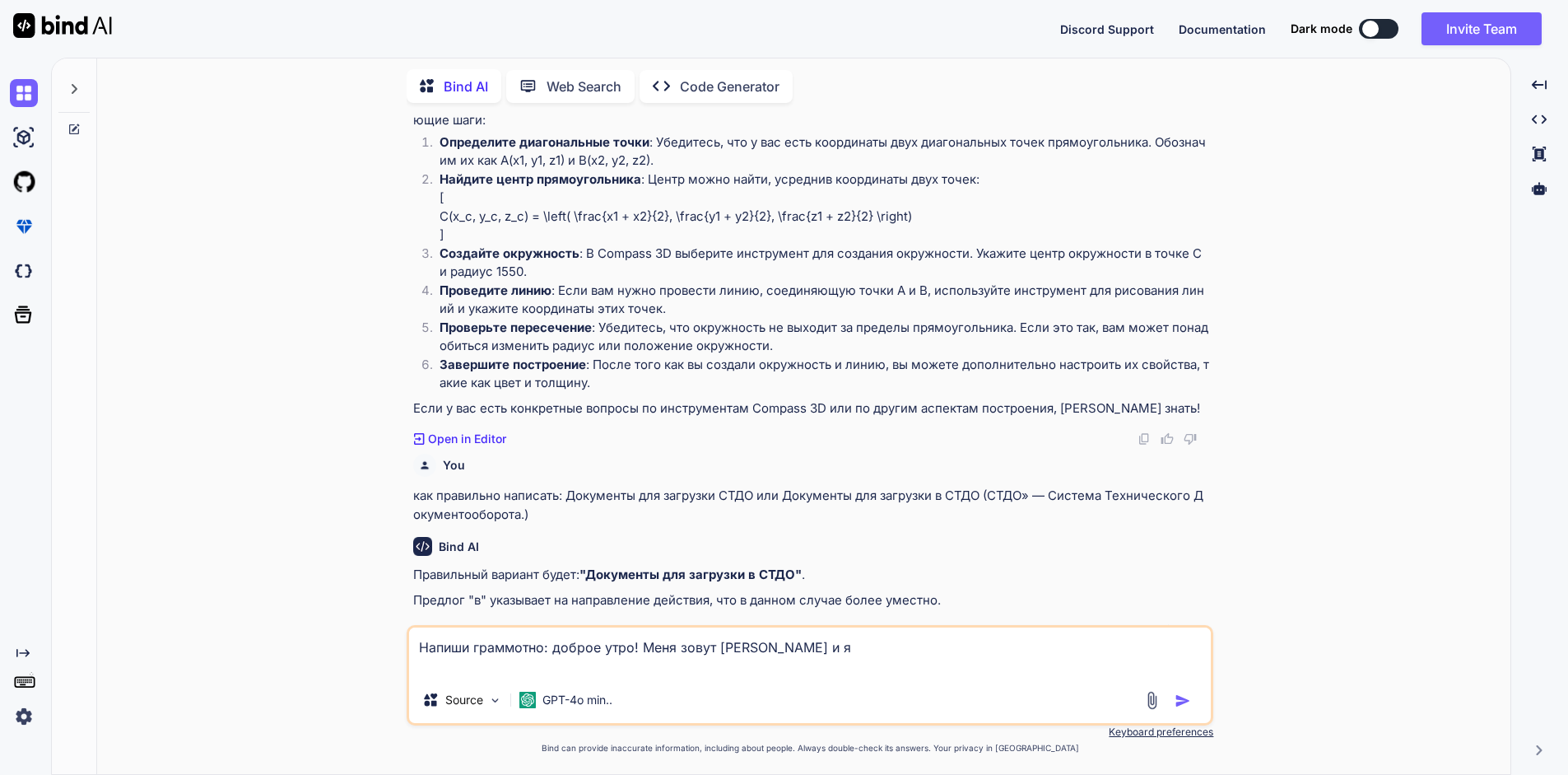
type textarea "Напиши граммотно: доброе утро! Меня зовут [PERSON_NAME] и я [PERSON_NAME]"
type textarea "x"
type textarea "Напиши граммотно: доброе утро! Меня зовут [PERSON_NAME] и я яв"
type textarea "x"
type textarea "Напиши граммотно: доброе утро! Меня зовут [PERSON_NAME] и я явл"
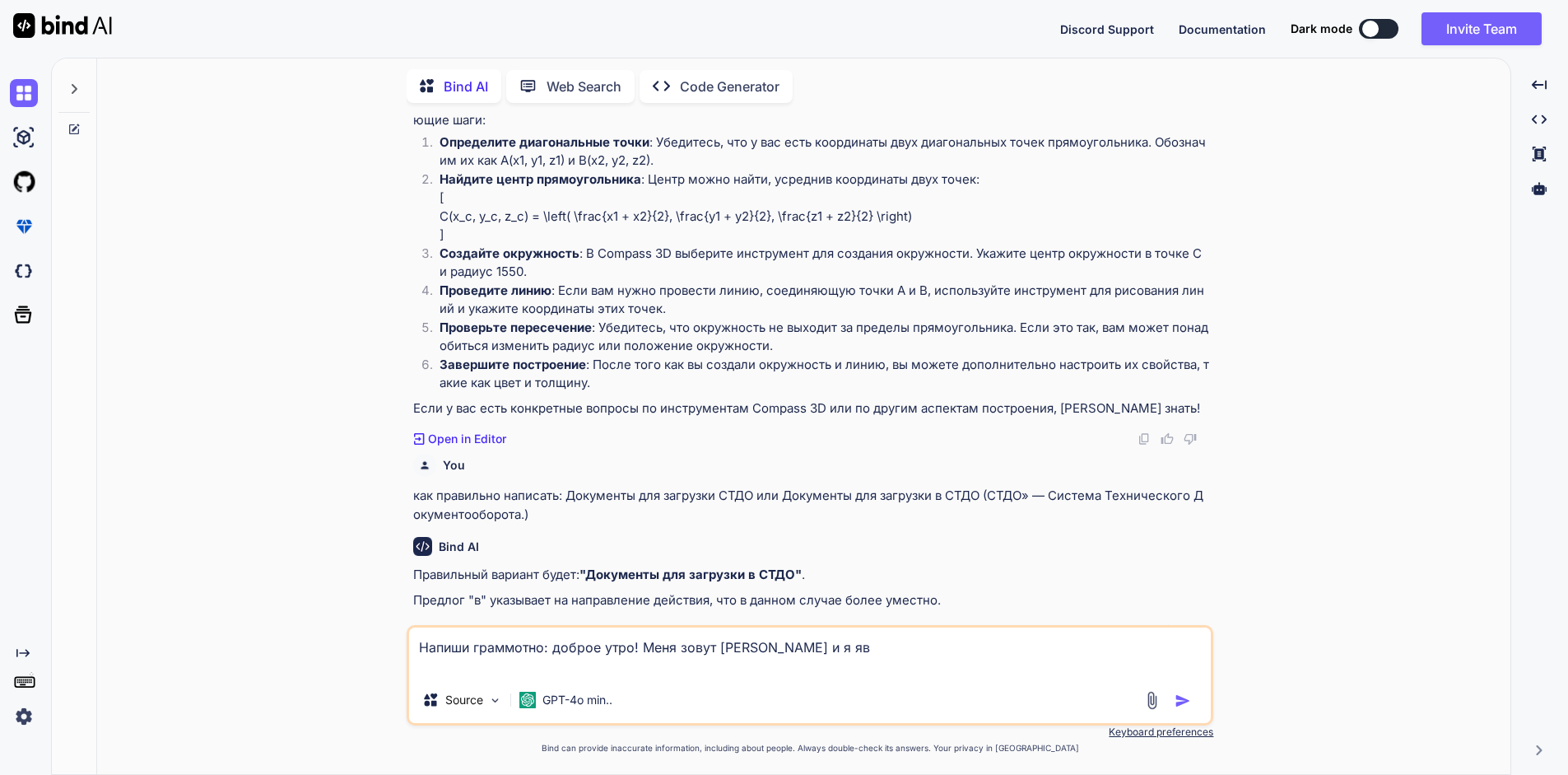
type textarea "x"
type textarea "Напиши граммотно: доброе утро! Меня зовут [PERSON_NAME] и я явля"
type textarea "x"
type textarea "Напиши граммотно: доброе утро! Меня зовут [PERSON_NAME] и я являю"
type textarea "x"
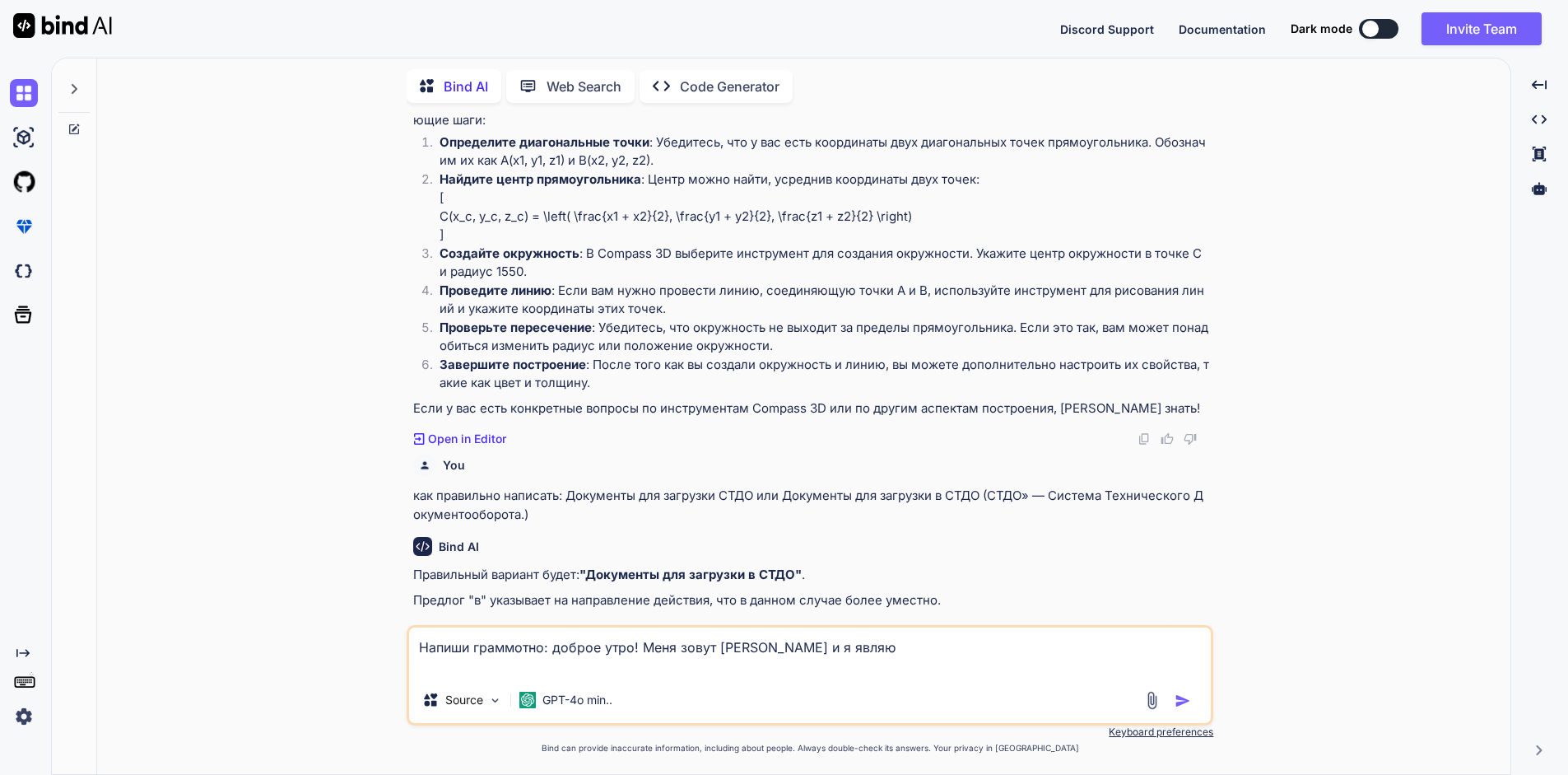
type textarea "Напиши граммотно: доброе утро! Меня зовут [PERSON_NAME] и я являюс"
type textarea "x"
type textarea "Напиши граммотно: доброе утро! Меня зовут [PERSON_NAME] и я являюсь"
type textarea "x"
type textarea "Напиши граммотно: доброе утро! Меня зовут [PERSON_NAME] и я являюсь"
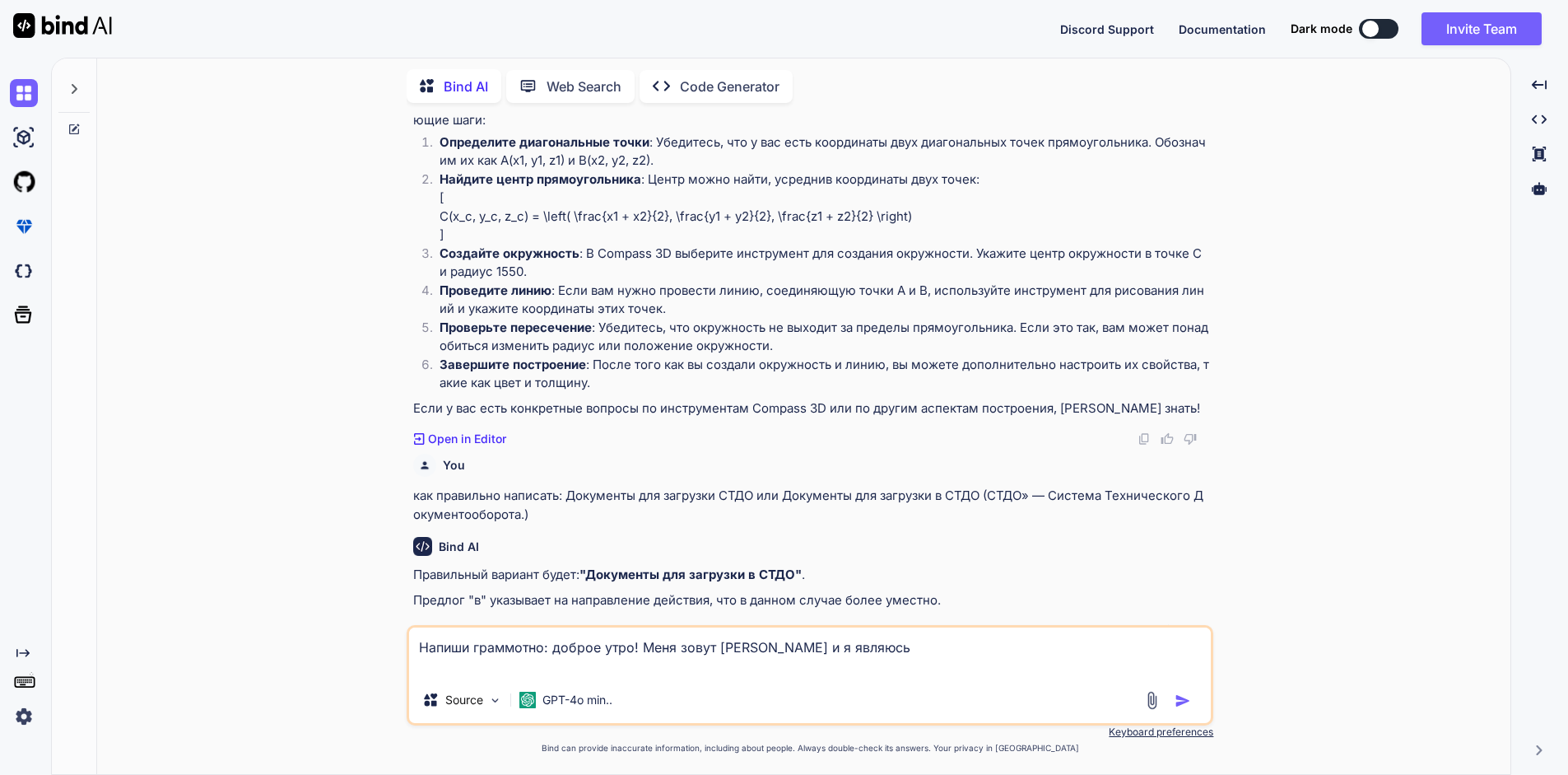
type textarea "x"
type textarea "Напиши граммотно: доброе утро! Меня зовут [PERSON_NAME] и я являюсь о"
type textarea "x"
type textarea "Напиши граммотно: доброе утро! Меня зовут [PERSON_NAME] и я являюсь от"
type textarea "x"
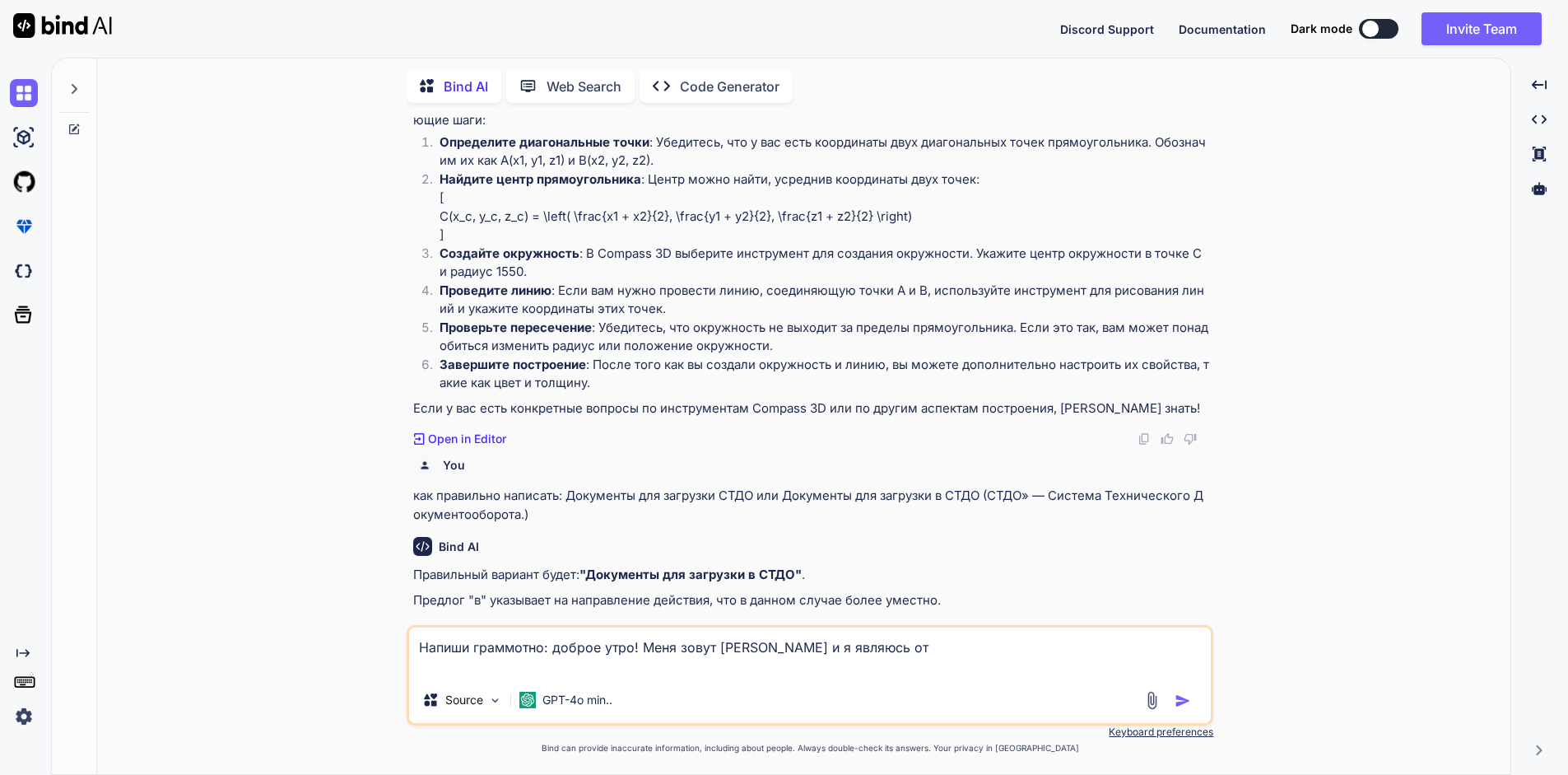
type textarea "Напиши граммотно: доброе утро! Меня зовут [PERSON_NAME] и я являюсь отц"
type textarea "x"
type textarea "Напиши граммотно: доброе утро! Меня зовут [PERSON_NAME] и я являюсь отцо"
type textarea "x"
type textarea "Напиши граммотно: доброе утро! Меня зовут [PERSON_NAME] и я являюсь отцом"
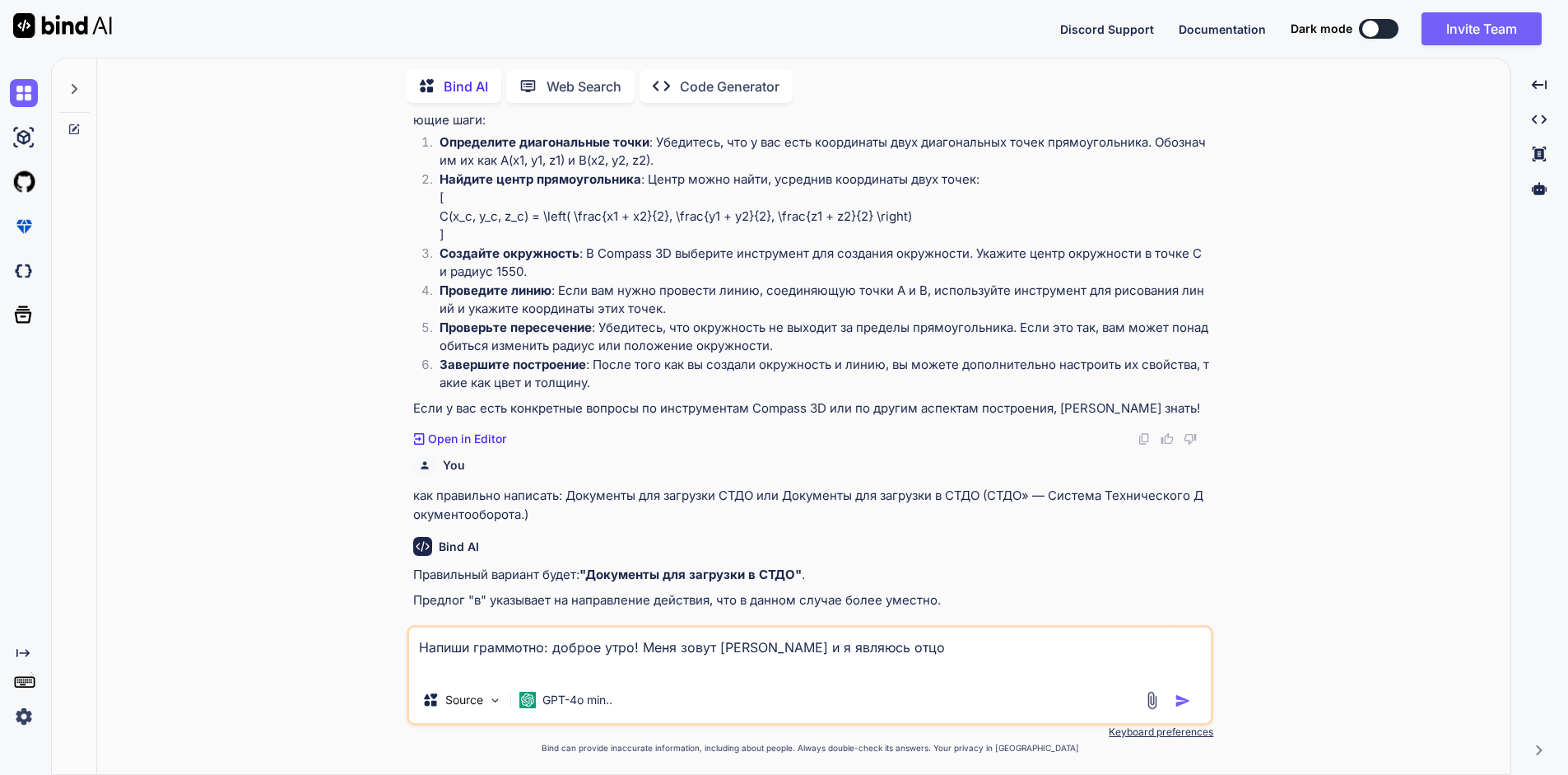
type textarea "x"
type textarea "Напиши граммотно: доброе утро! Меня зовут [PERSON_NAME] и я являюсь отцом"
type textarea "x"
type textarea "Напиши граммотно: доброе утро! Меня зовут [PERSON_NAME] и я являюсь отцом [PERS…"
type textarea "x"
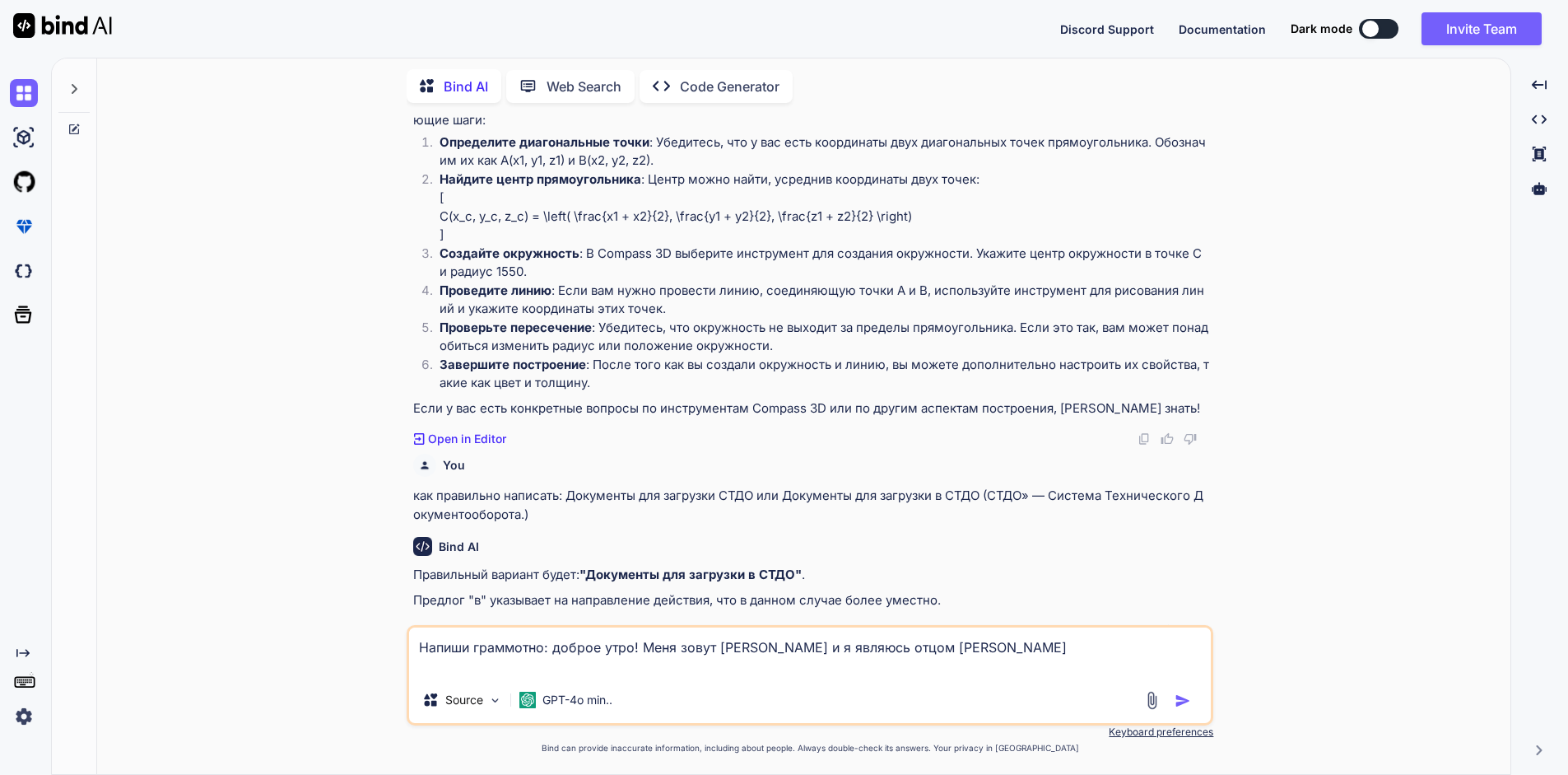
type textarea "Напиши граммотно: доброе утро! Меня зовут [PERSON_NAME] и я являюсь отцом [PERS…"
type textarea "x"
type textarea "Напиши граммотно: доброе утро! Меня зовут [PERSON_NAME] и я являюсь отцом [PERS…"
type textarea "x"
type textarea "Напиши граммотно: доброе утро! Меня зовут [PERSON_NAME] и я являюсь отцом [PERS…"
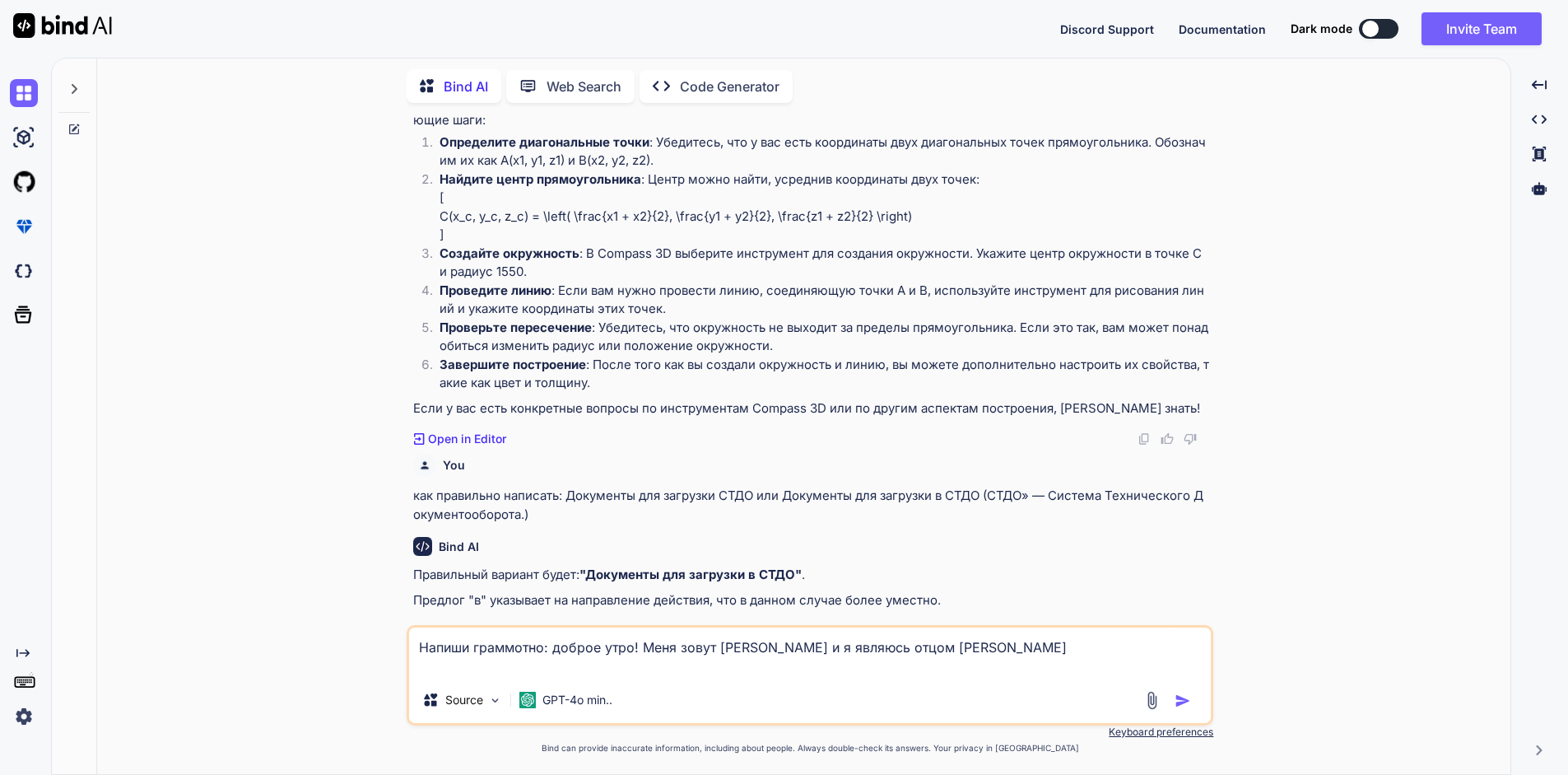
type textarea "x"
type textarea "Напиши граммотно: доброе утро! Меня зовут [PERSON_NAME] и я являюсь отцом [PERS…"
type textarea "x"
type textarea "Напиши граммотно: доброе утро! Меня зовут [PERSON_NAME] и я являюсь отцом [PERS…"
type textarea "x"
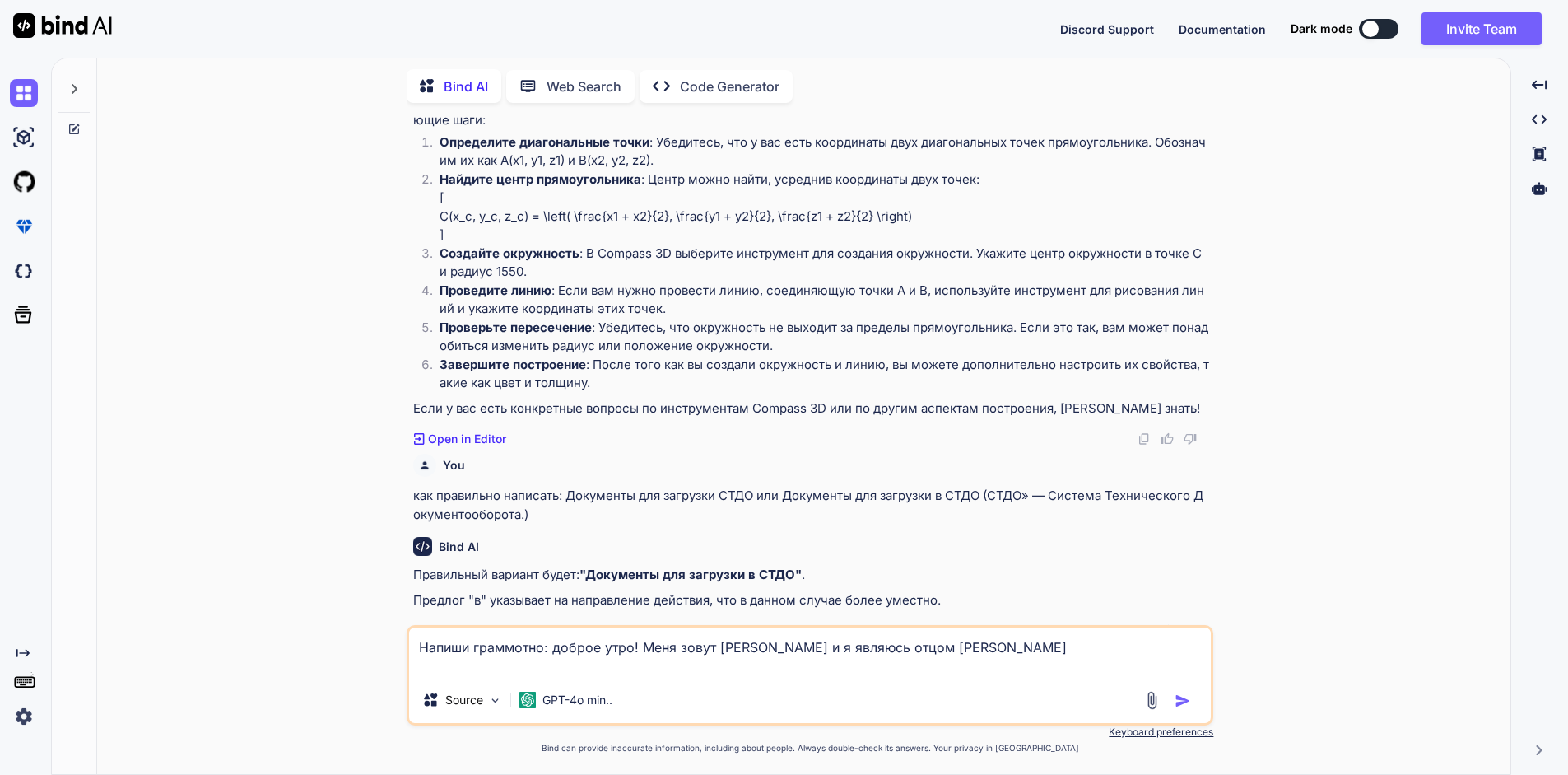
type textarea "Напиши граммотно: доброе утро! Меня зовут [PERSON_NAME] и я являюсь отцом [PERS…"
type textarea "x"
type textarea "Напиши граммотно: доброе утро! Меня зовут [PERSON_NAME] и я являюсь отцом [PERS…"
type textarea "x"
type textarea "Напиши граммотно: доброе утро! Меня зовут [PERSON_NAME] и я являюсь отцом [PERS…"
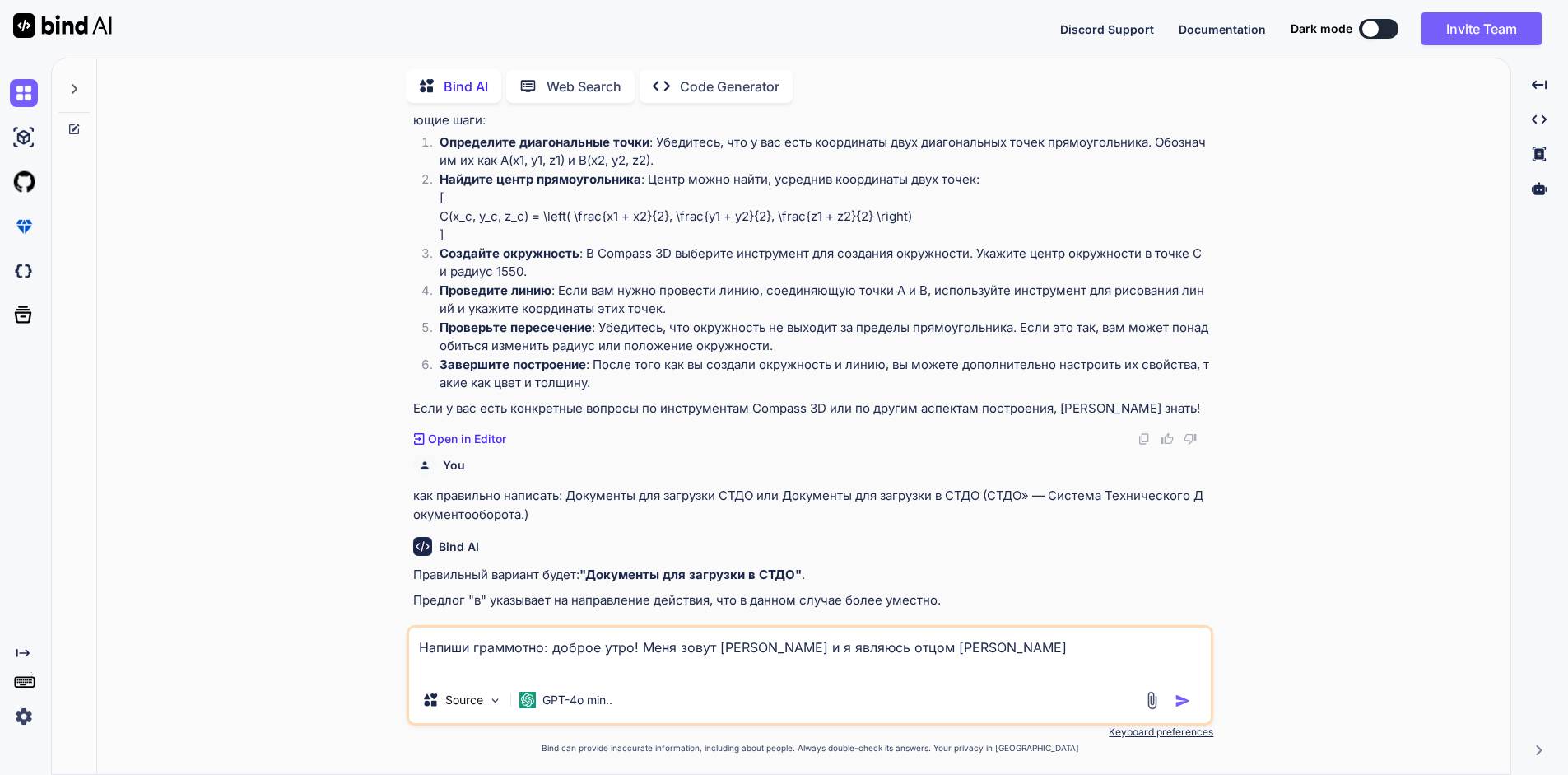
type textarea "x"
type textarea "Напиши граммотно: доброе утро! Меня зовут [PERSON_NAME] и я являюсь отцом [PERS…"
type textarea "x"
type textarea "Напиши граммотно: доброе утро! Меня зовут [PERSON_NAME] и я являюсь отцом [PERS…"
type textarea "x"
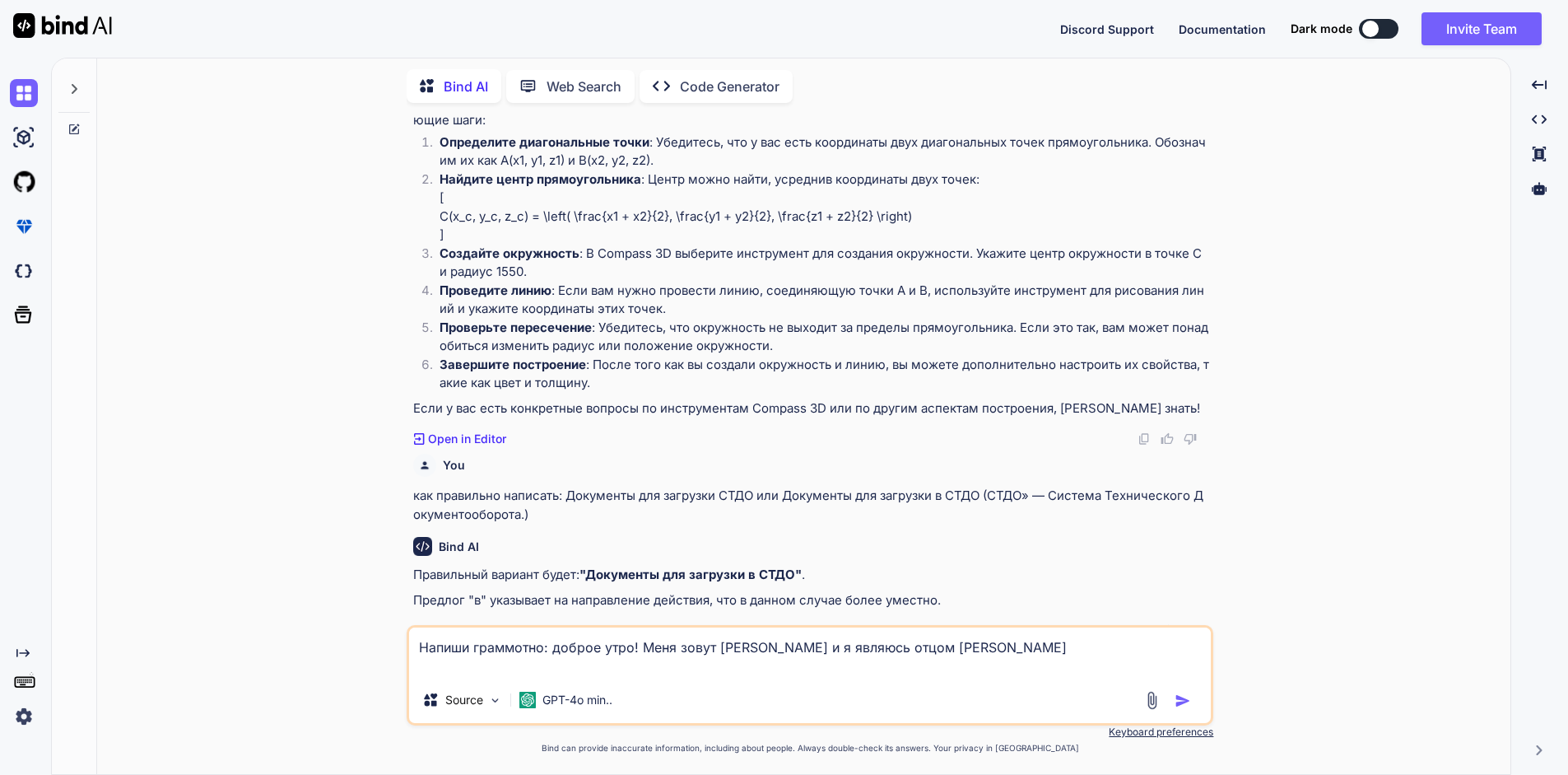
type textarea "Напиши граммотно: доброе утро! Меня зовут [PERSON_NAME] и я являюсь отцом [PERS…"
type textarea "x"
type textarea "Напиши граммотно: доброе утро! Меня зовут [PERSON_NAME] и я являюсь отцом [PERS…"
type textarea "x"
type textarea "Напиши граммотно: доброе утро! Меня зовут [PERSON_NAME] и я являюсь отцом [PERS…"
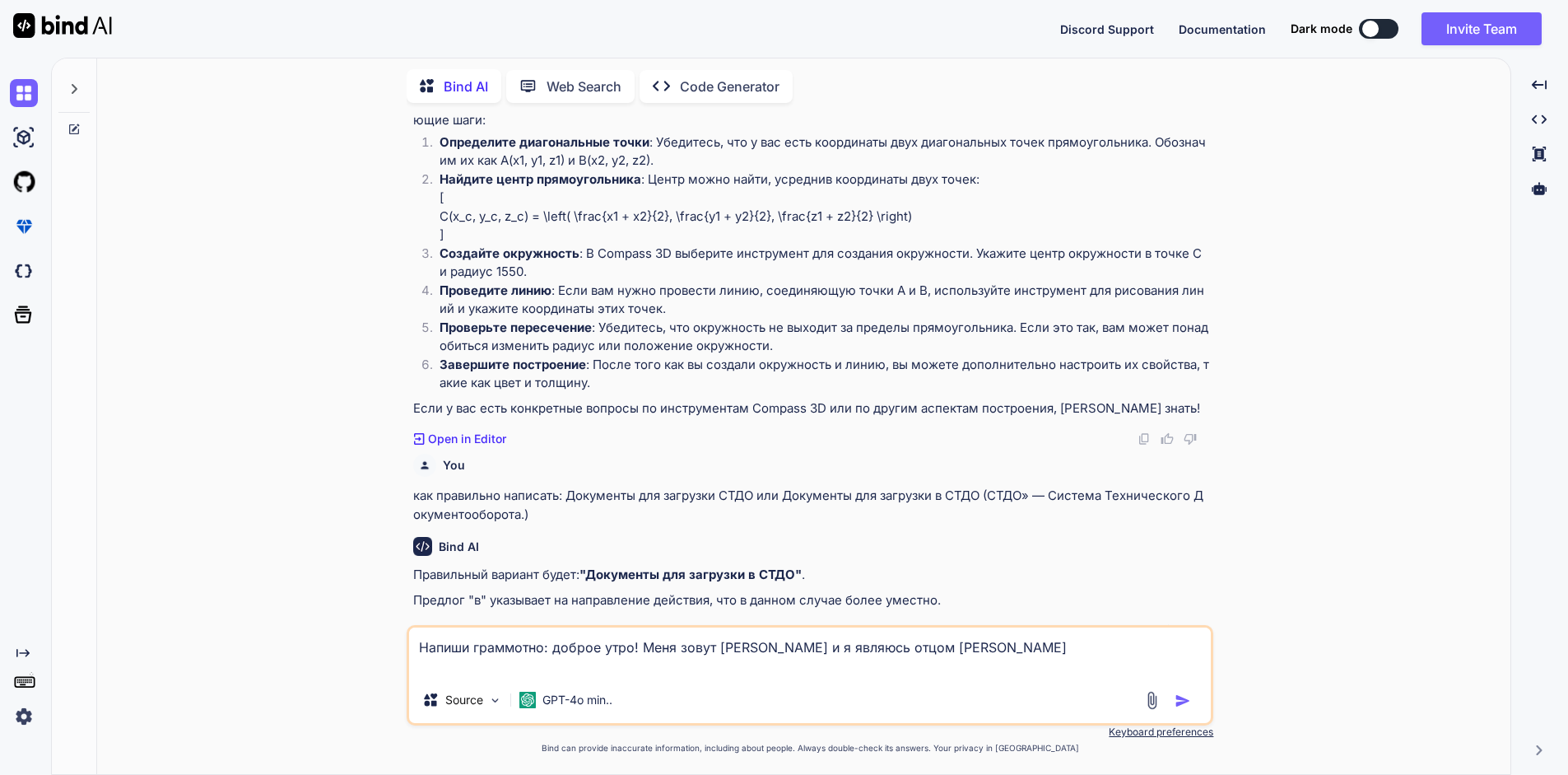
type textarea "x"
type textarea "Напиши граммотно: доброе утро! Меня зовут [PERSON_NAME] и я являюсь отцом [PERS…"
type textarea "x"
type textarea "Напиши граммотно: доброе утро! Меня зовут [PERSON_NAME] и я являюсь отцом [PERS…"
type textarea "x"
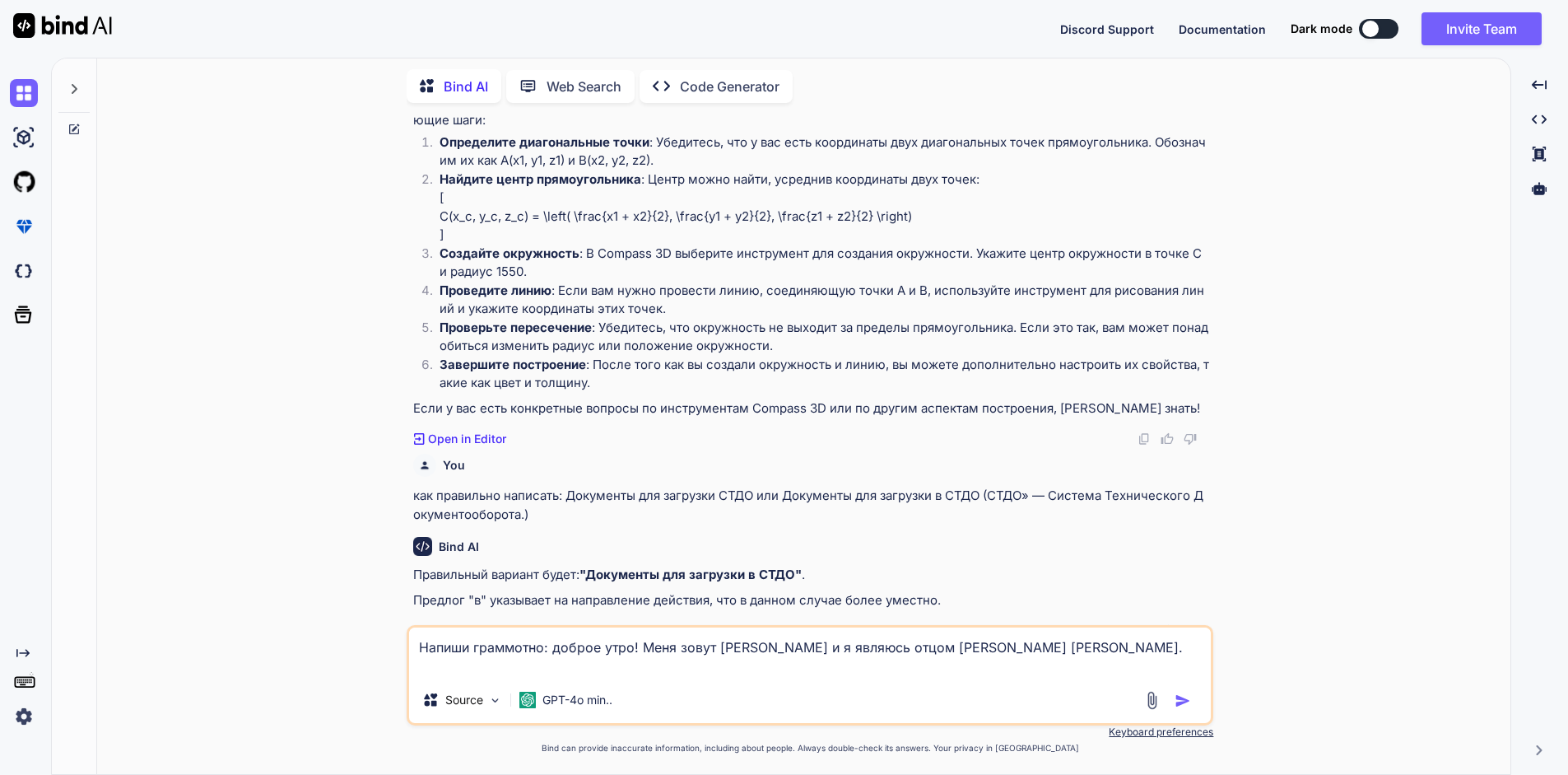
type textarea "Напиши граммотно: доброе утро! Меня зовут [PERSON_NAME] и я являюсь отцом [PERS…"
type textarea "x"
type textarea "Напиши граммотно: доброе утро! Меня зовут [PERSON_NAME] и я являюсь отцом [PERS…"
type textarea "x"
type textarea "Напиши граммотно: доброе утро! Меня зовут [PERSON_NAME] и я являюсь отцом [PERS…"
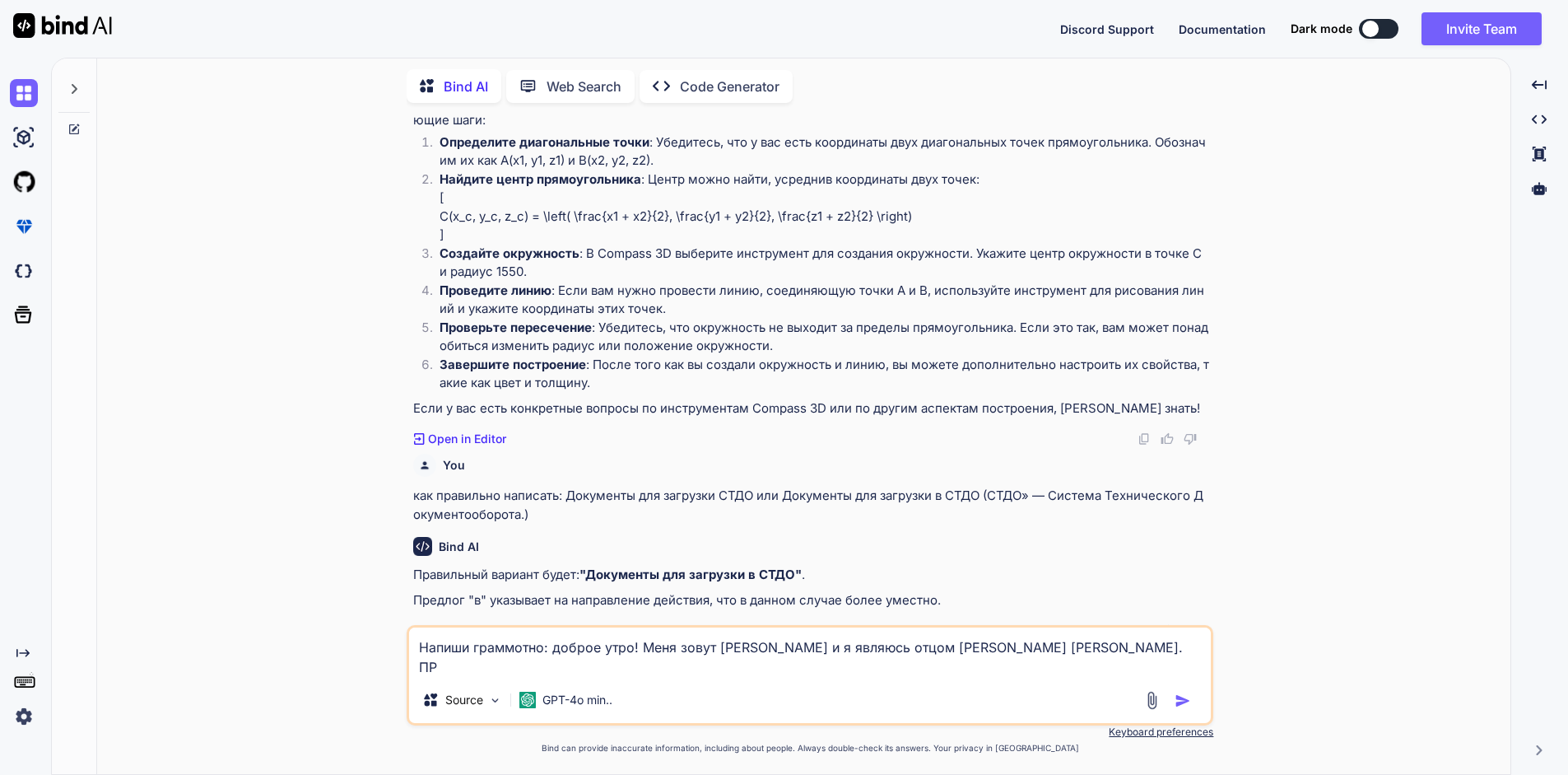
type textarea "x"
type textarea "Напиши граммотно: доброе утро! Меня зовут [PERSON_NAME] и я являюсь отцом [PERS…"
type textarea "x"
type textarea "Напиши граммотно: доброе утро! Меня зовут [PERSON_NAME] и я являюсь отцом [PERS…"
type textarea "x"
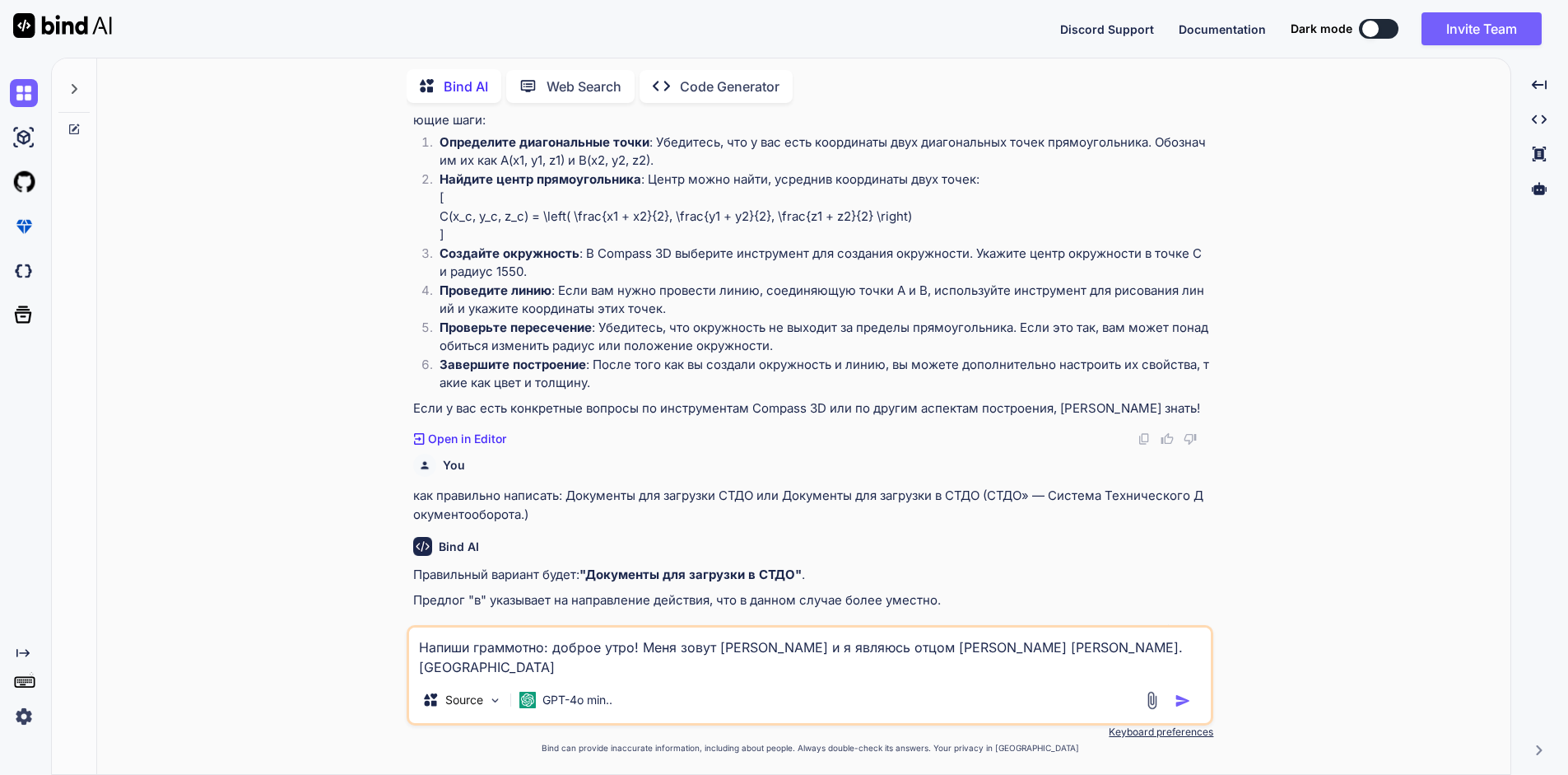
type textarea "Напиши граммотно: доброе утро! Меня зовут [PERSON_NAME] и я являюсь отцом [PERS…"
type textarea "x"
type textarea "Напиши граммотно: доброе утро! Меня зовут [PERSON_NAME] и я являюсь отцом [PERS…"
type textarea "x"
type textarea "Напиши граммотно: доброе утро! Меня зовут [PERSON_NAME] и я являюсь отцом [PERS…"
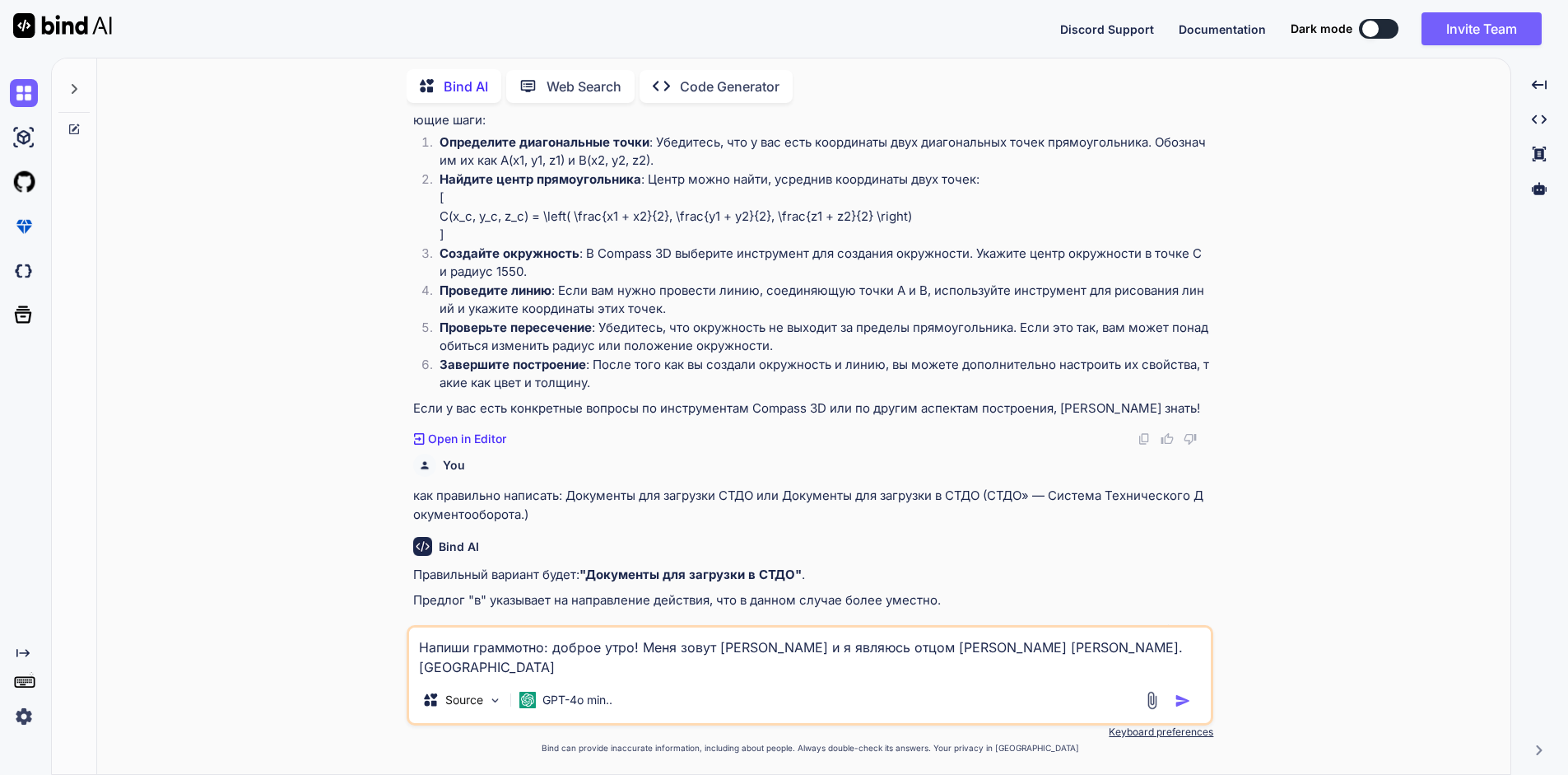
type textarea "x"
type textarea "Напиши граммотно: доброе утро! Меня зовут [PERSON_NAME] и я являюсь отцом [PERS…"
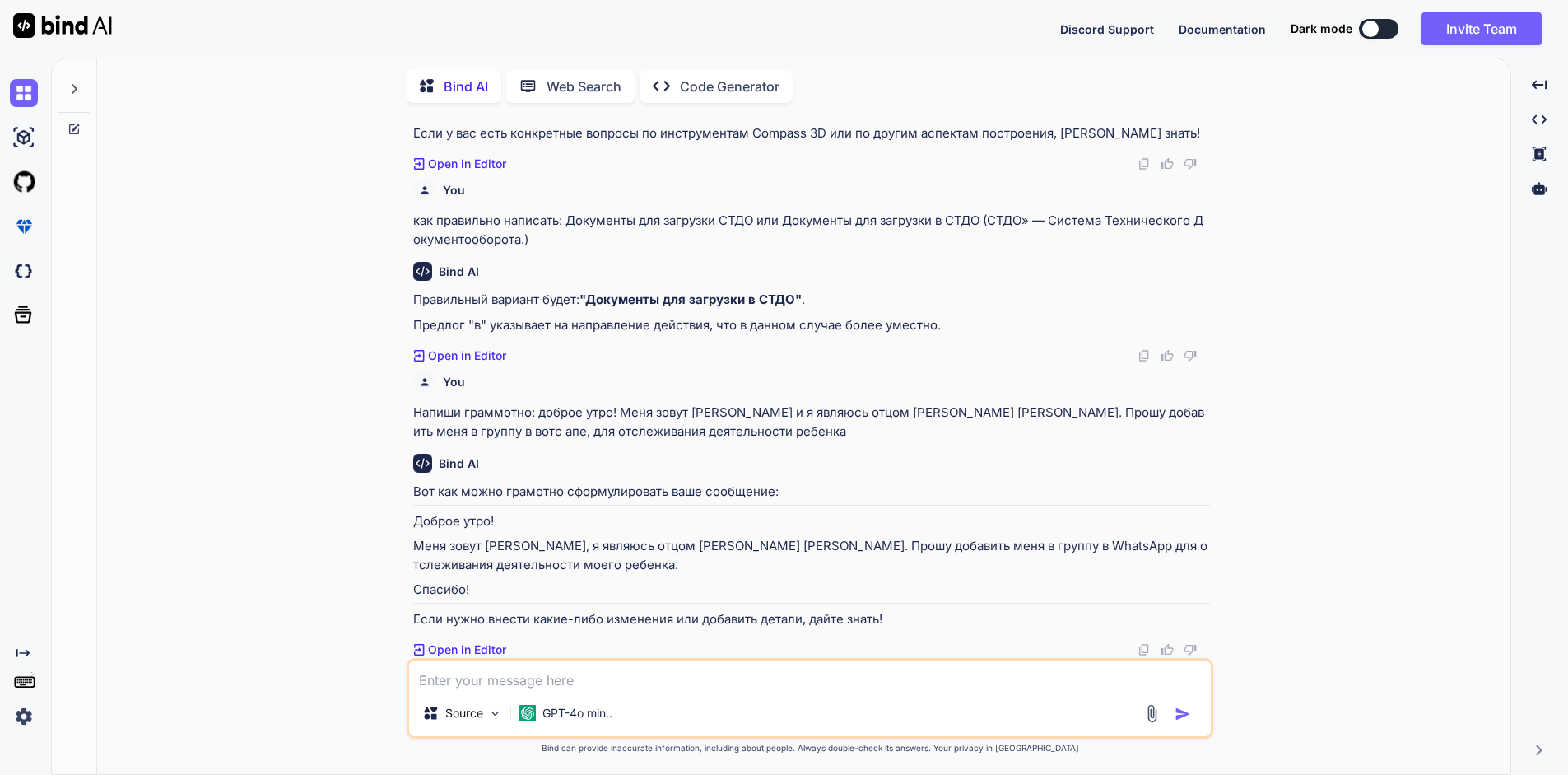
scroll to position [1751, 0]
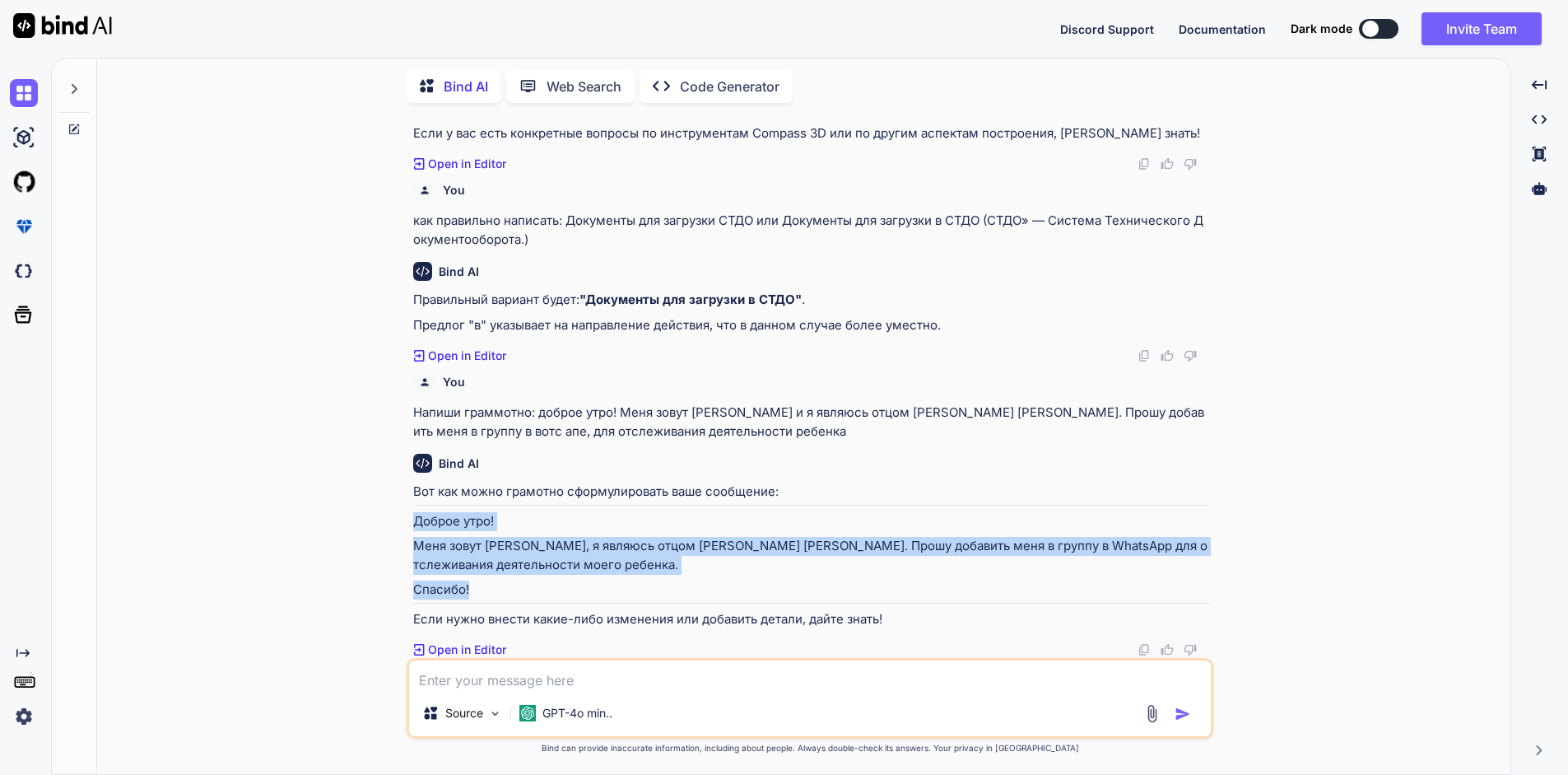
drag, startPoint x: 415, startPoint y: 520, endPoint x: 473, endPoint y: 592, distance: 92.5
click at [473, 592] on div "Вот как можно грамотно сформулировать ваше сообщение: Доброе утро! Меня зовут […" at bounding box center [812, 556] width 797 height 146
copy div "Доброе утро! Меня зовут [PERSON_NAME], я являюсь отцом [PERSON_NAME] [PERSON_NA…"
